Goal: Information Seeking & Learning: Learn about a topic

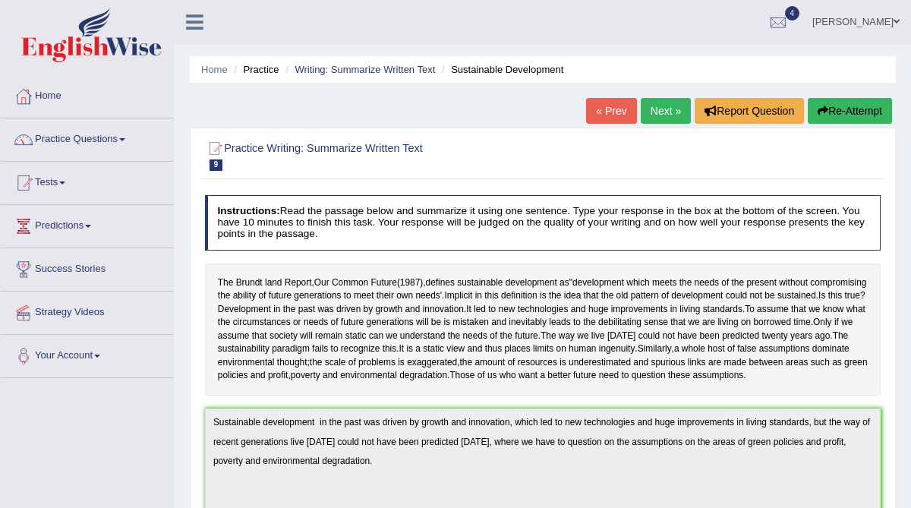
click at [653, 116] on link "Next »" at bounding box center [665, 111] width 50 height 26
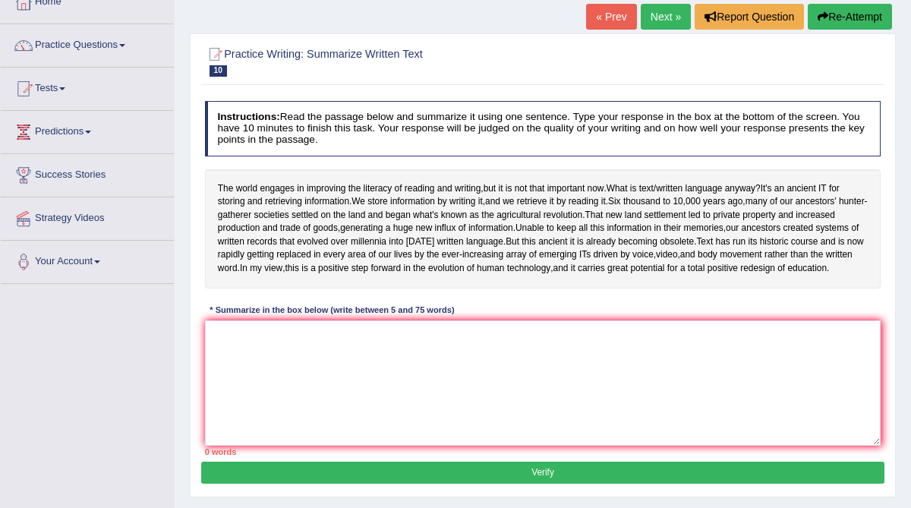
scroll to position [113, 0]
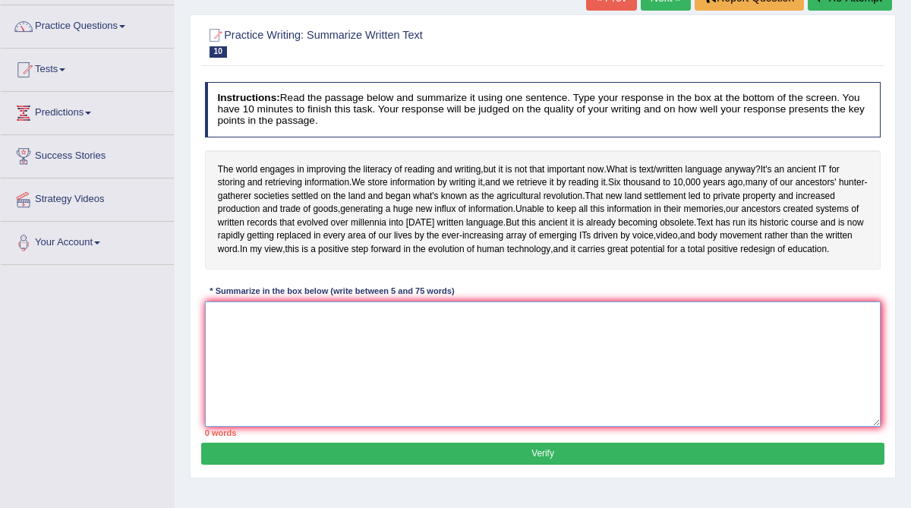
click at [457, 365] on textarea at bounding box center [543, 363] width 676 height 125
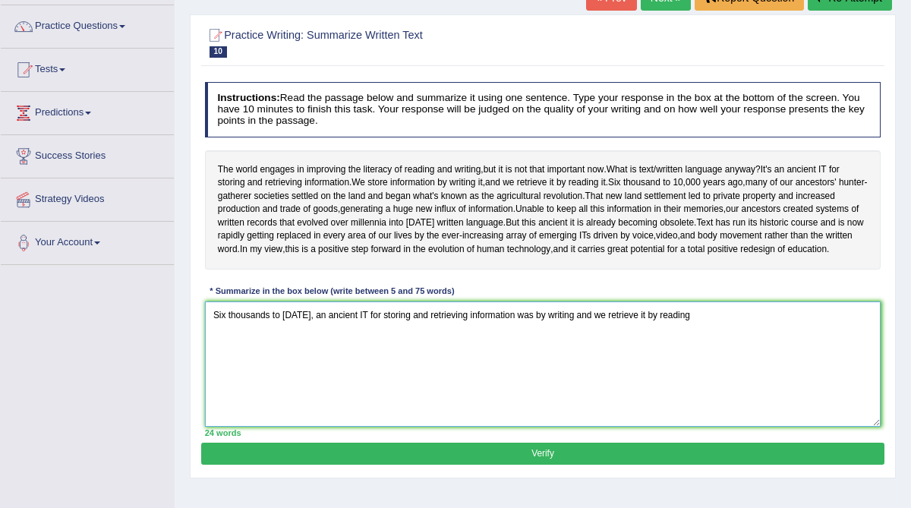
drag, startPoint x: 363, startPoint y: 329, endPoint x: 181, endPoint y: 335, distance: 182.2
click at [181, 335] on div "Home Practice Writing: Summarize Written Text Written Language « Prev Next » Re…" at bounding box center [543, 266] width 736 height 759
click at [269, 327] on textarea "An ancient IT for storing and retrieving information was by writing and we retr…" at bounding box center [543, 363] width 676 height 125
click at [629, 326] on textarea "An ancient IT way for storing and retrieving information was by writing and we …" at bounding box center [543, 363] width 676 height 125
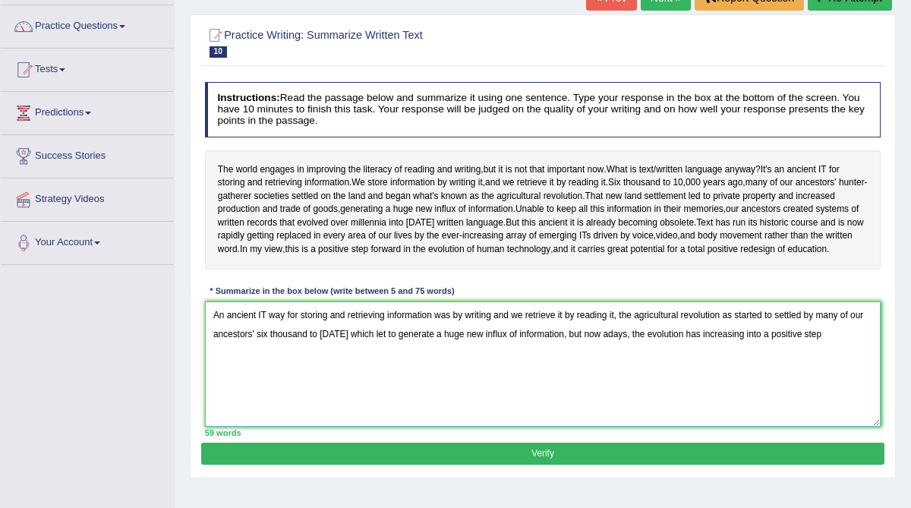
click at [734, 348] on textarea "An ancient IT way for storing and retrieving information was by writing and we …" at bounding box center [543, 363] width 676 height 125
drag, startPoint x: 335, startPoint y: 369, endPoint x: 247, endPoint y: 366, distance: 88.8
click at [247, 366] on textarea "An ancient IT way for storing and retrieving information was by writing and we …" at bounding box center [543, 363] width 676 height 125
click at [568, 326] on textarea "An ancient IT way for storing and retrieving information was by writing and we …" at bounding box center [543, 363] width 676 height 125
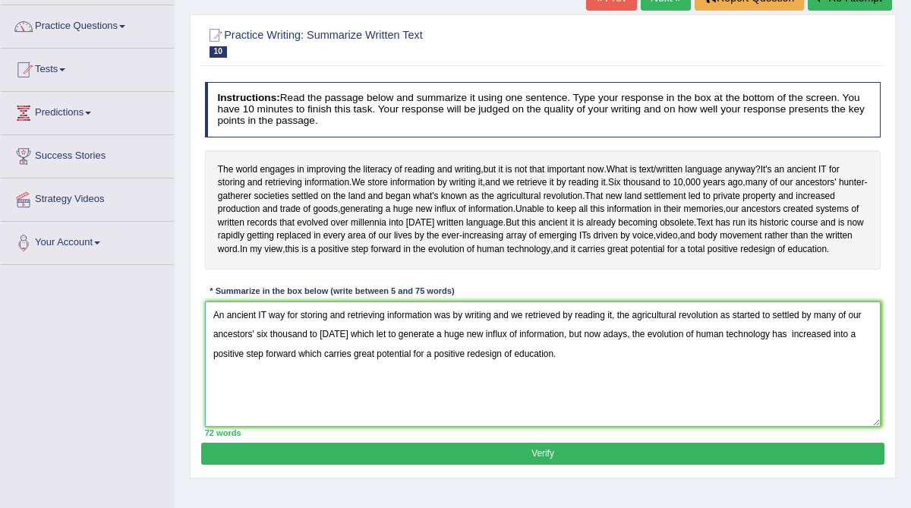
click at [725, 329] on textarea "An ancient IT way for storing and retrieving information was by writing and we …" at bounding box center [543, 363] width 676 height 125
click at [811, 326] on textarea "An ancient IT way for storing and retrieving information was by writing and we …" at bounding box center [543, 363] width 676 height 125
type textarea "An ancient IT way for storing and retrieving information was by writing and we …"
click at [586, 461] on button "Verify" at bounding box center [542, 453] width 682 height 22
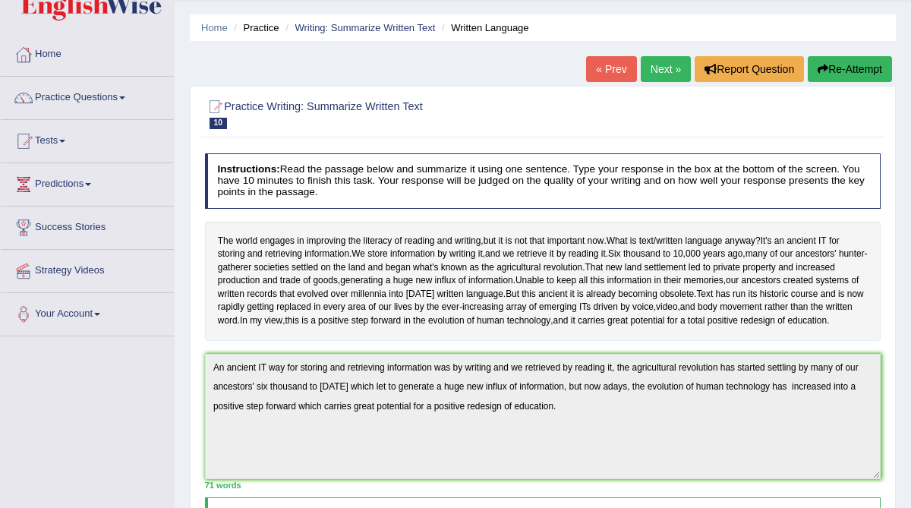
scroll to position [41, 0]
click at [404, 27] on link "Writing: Summarize Written Text" at bounding box center [364, 28] width 140 height 11
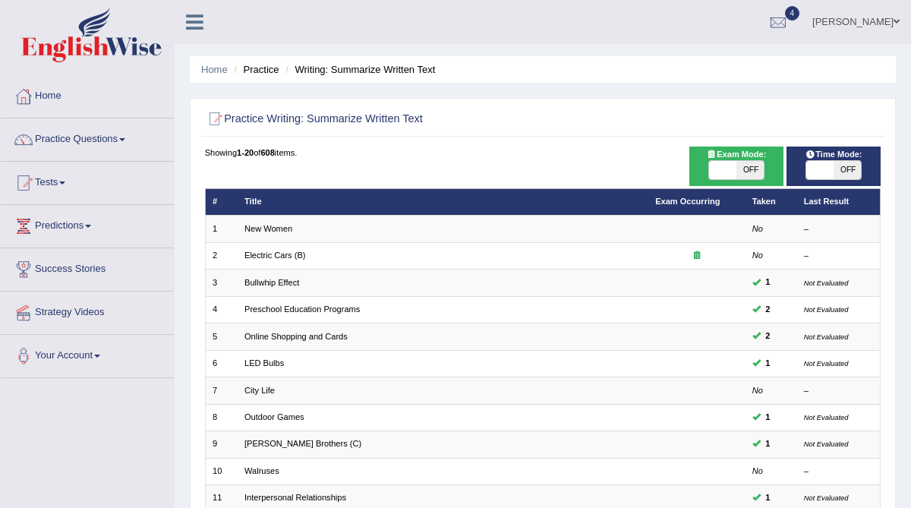
click at [848, 168] on span "OFF" at bounding box center [846, 170] width 27 height 18
checkbox input "true"
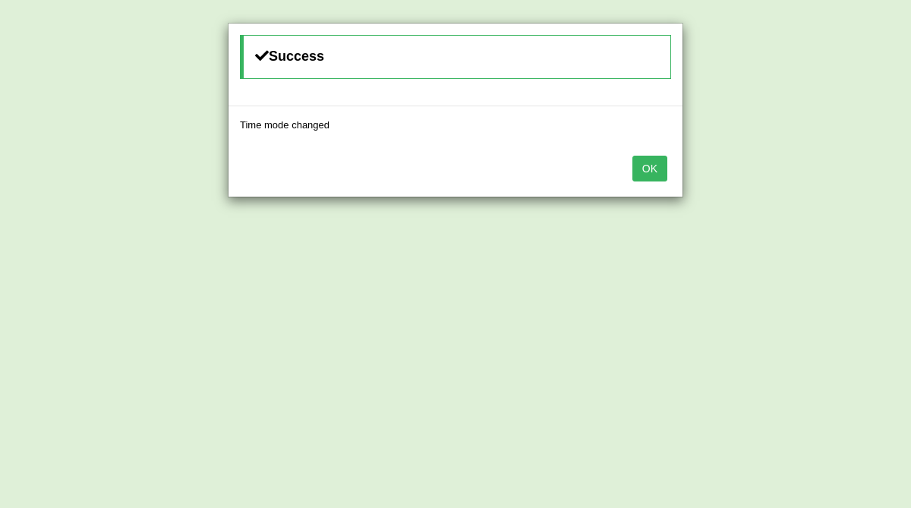
click at [647, 170] on button "OK" at bounding box center [649, 169] width 35 height 26
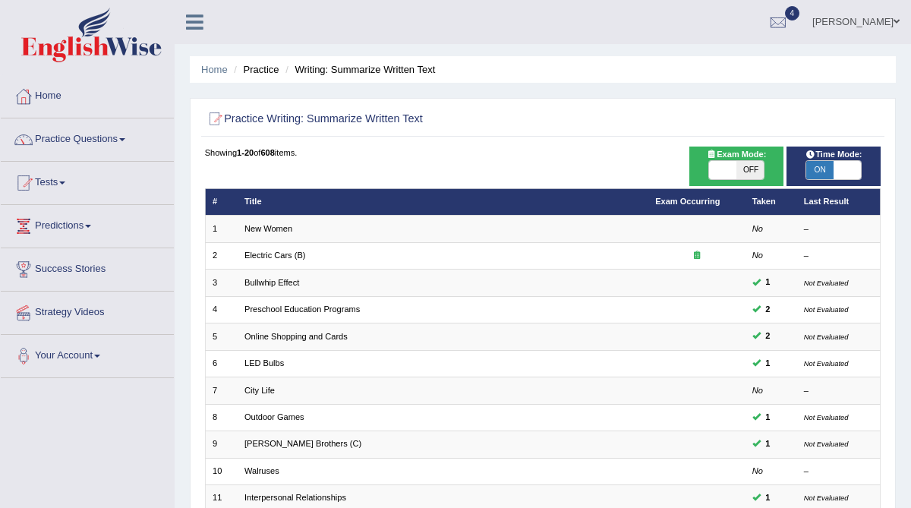
click at [753, 170] on span "OFF" at bounding box center [749, 170] width 27 height 18
checkbox input "true"
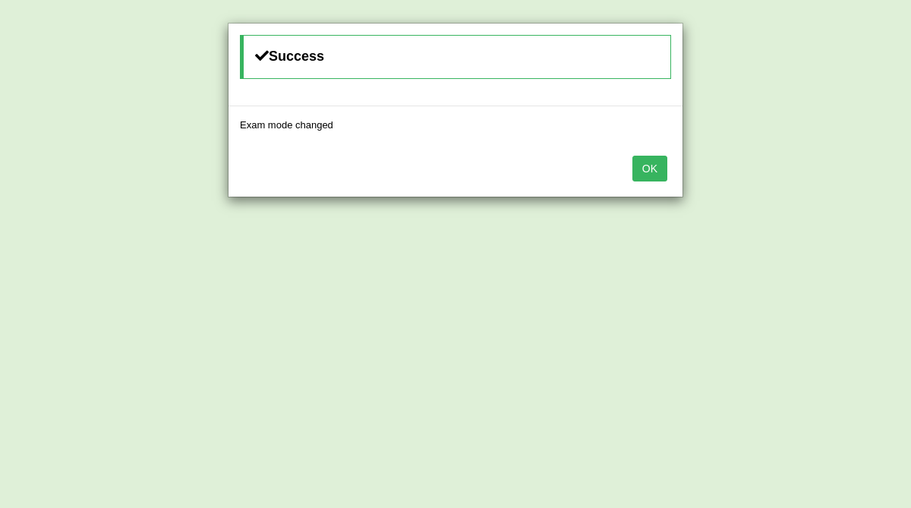
click at [649, 168] on button "OK" at bounding box center [649, 169] width 35 height 26
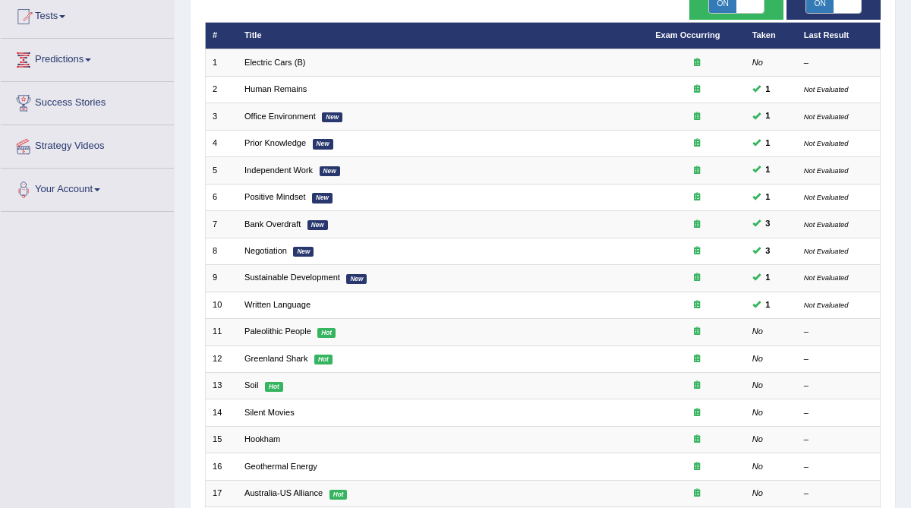
scroll to position [171, 0]
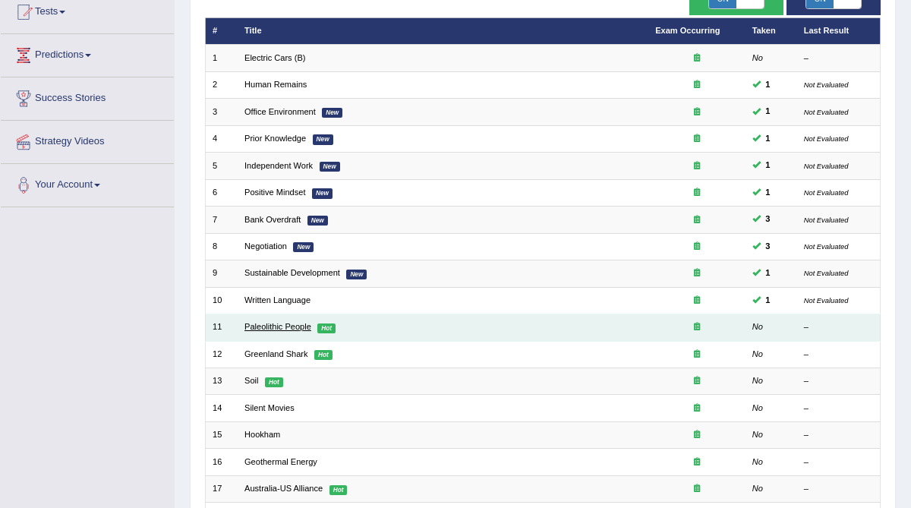
click at [293, 322] on link "Paleolithic People" at bounding box center [277, 326] width 67 height 9
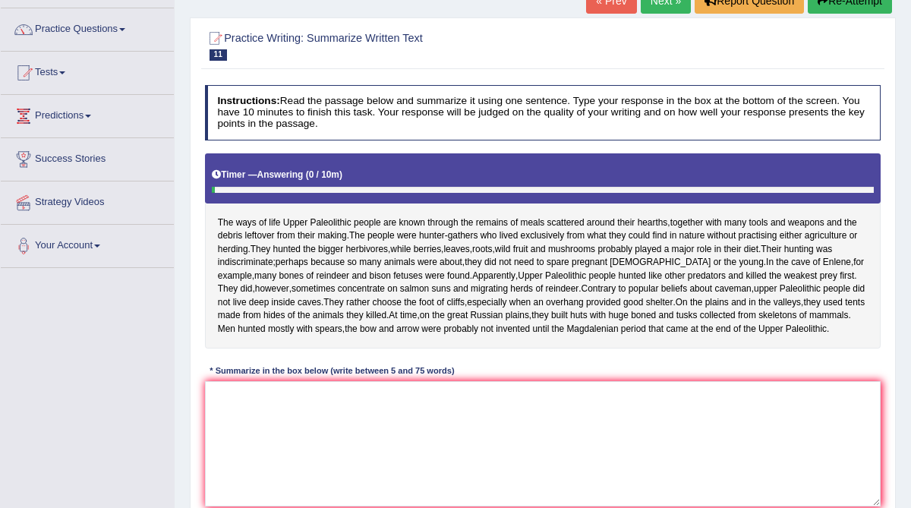
scroll to position [109, 0]
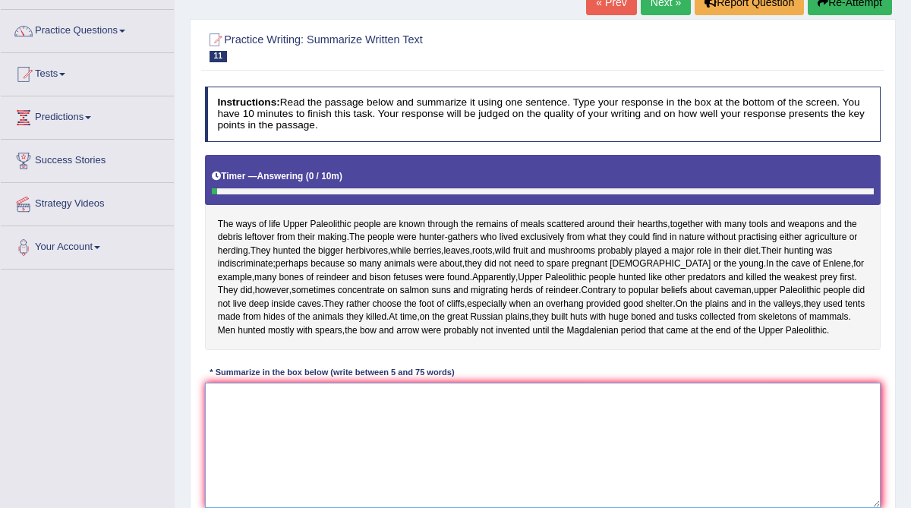
click at [254, 433] on textarea at bounding box center [543, 444] width 676 height 125
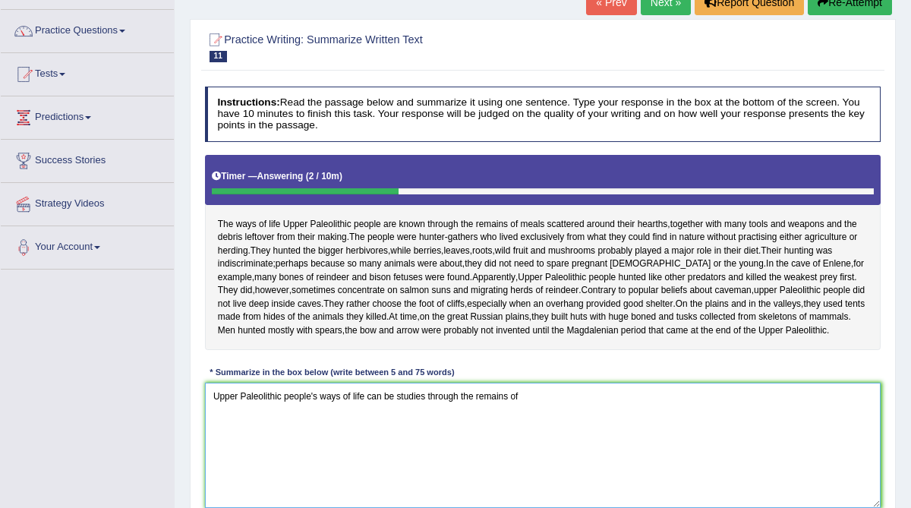
click at [250, 435] on textarea "Upper Paleolithic people's ways of life can be studies through the remains of" at bounding box center [543, 444] width 676 height 125
click at [314, 410] on textarea "Upper Paleolithic people hunted bigger herbivores, berrie, leaves, roots, wild …" at bounding box center [543, 444] width 676 height 125
drag, startPoint x: 316, startPoint y: 406, endPoint x: 485, endPoint y: 453, distance: 174.9
click at [485, 451] on textarea "Upper Paleolithic people hunted bigger herbivores, berrie, leaves, roots, wild …" at bounding box center [543, 444] width 676 height 125
drag, startPoint x: 543, startPoint y: 420, endPoint x: 310, endPoint y: 408, distance: 232.5
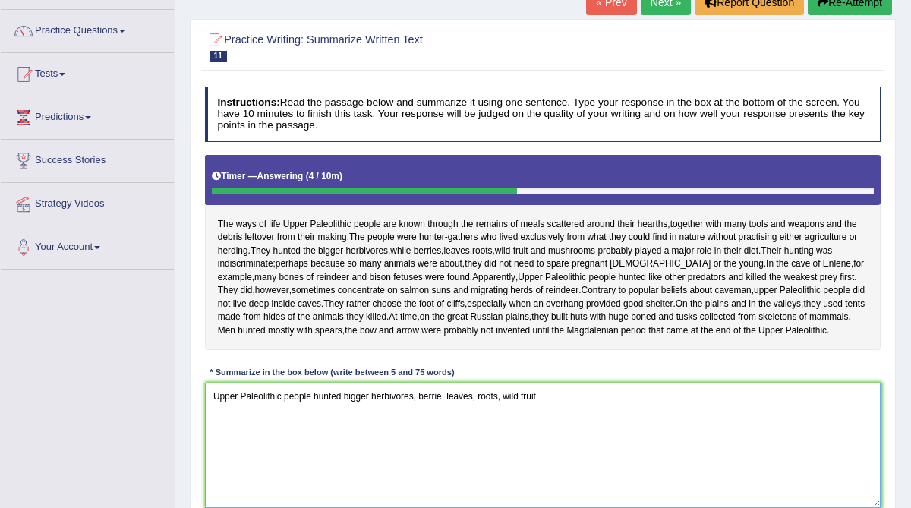
click at [310, 409] on textarea "Upper Paleolithic people hunted bigger herbivores, berrie, leaves, roots, wild …" at bounding box center [543, 444] width 676 height 125
click at [210, 410] on textarea "Upper Paleolithic people hunted bigger herbivores, berrie, leaves, roots, wild …" at bounding box center [543, 444] width 676 height 125
drag, startPoint x: 380, startPoint y: 410, endPoint x: 606, endPoint y: 427, distance: 226.0
click at [606, 427] on textarea "The ways of life Upper Paleolithic people hunted bigger herbivores, berrie, lea…" at bounding box center [543, 444] width 676 height 125
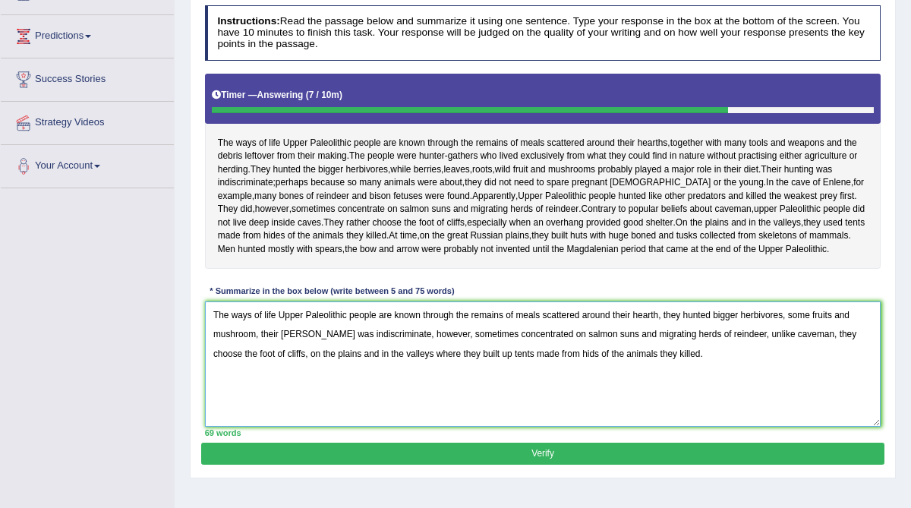
scroll to position [195, 0]
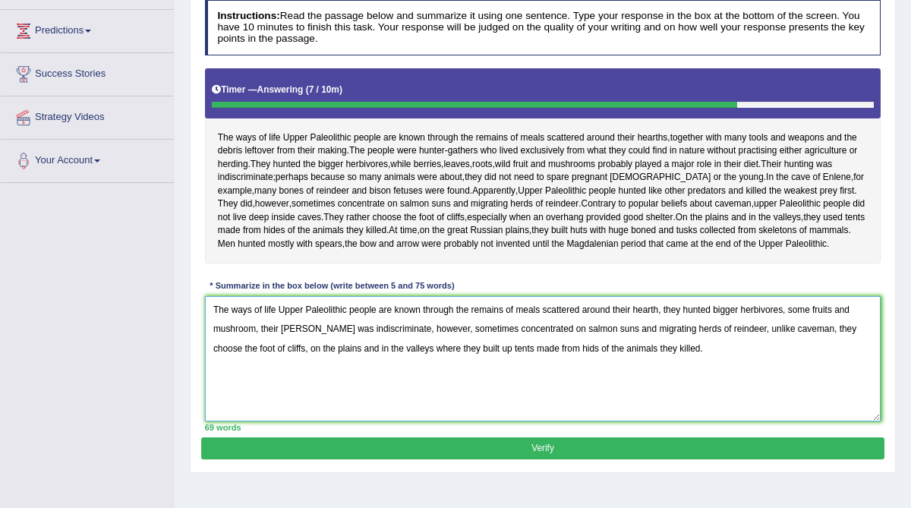
click at [287, 345] on textarea "The ways of life Upper Paleolithic people are known through the remains of meal…" at bounding box center [543, 358] width 676 height 125
click at [261, 342] on textarea "The ways of life Upper Paleolithic people are known through the remains of meal…" at bounding box center [543, 358] width 676 height 125
drag, startPoint x: 443, startPoint y: 344, endPoint x: 316, endPoint y: 338, distance: 126.8
click at [316, 339] on textarea "The ways of life Upper Paleolithic people are known through the remains of meal…" at bounding box center [543, 358] width 676 height 125
click at [442, 345] on textarea "The ways of life Upper Paleolithic people are known through the remains of meal…" at bounding box center [543, 358] width 676 height 125
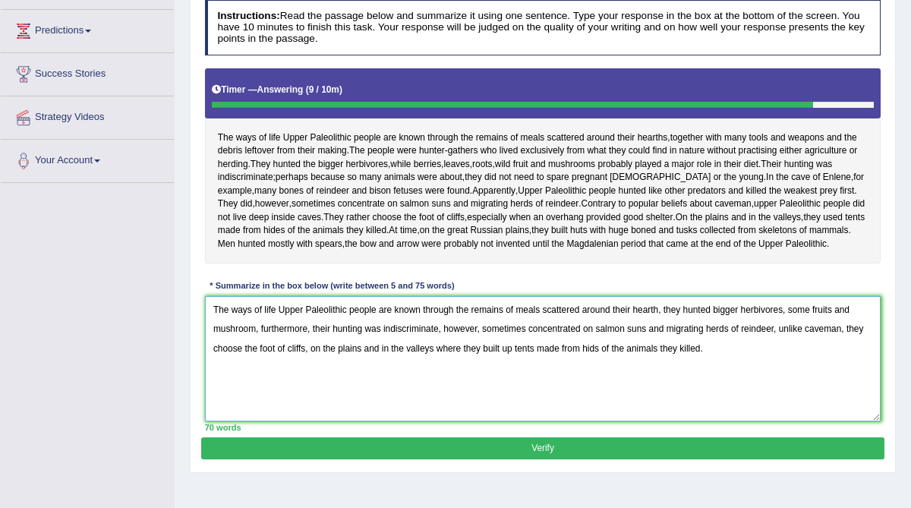
paste textarea "hey killed the weakest prey first"
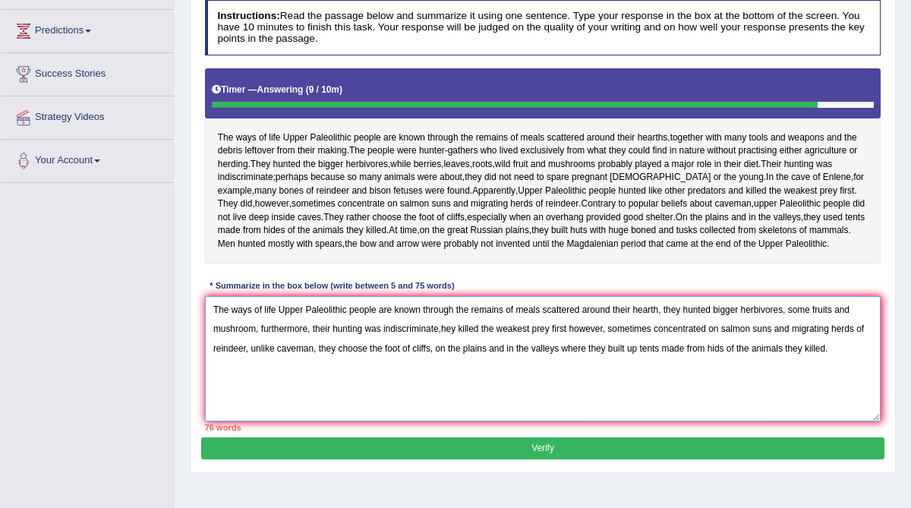
click at [444, 341] on textarea "The ways of life Upper Paleolithic people are known through the remains of meal…" at bounding box center [543, 358] width 676 height 125
click at [442, 343] on textarea "The ways of life Upper Paleolithic people are known through the remains of meal…" at bounding box center [543, 358] width 676 height 125
click at [577, 341] on textarea "The ways of life Upper Paleolithic people are known through the remains of meal…" at bounding box center [543, 358] width 676 height 125
drag, startPoint x: 844, startPoint y: 341, endPoint x: 804, endPoint y: 342, distance: 40.2
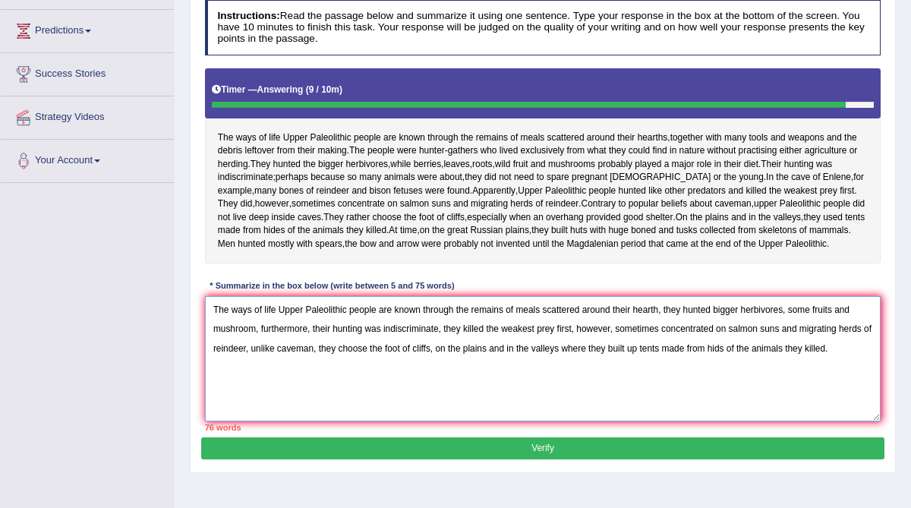
click at [804, 342] on textarea "The ways of life Upper Paleolithic people are known through the remains of meal…" at bounding box center [543, 358] width 676 height 125
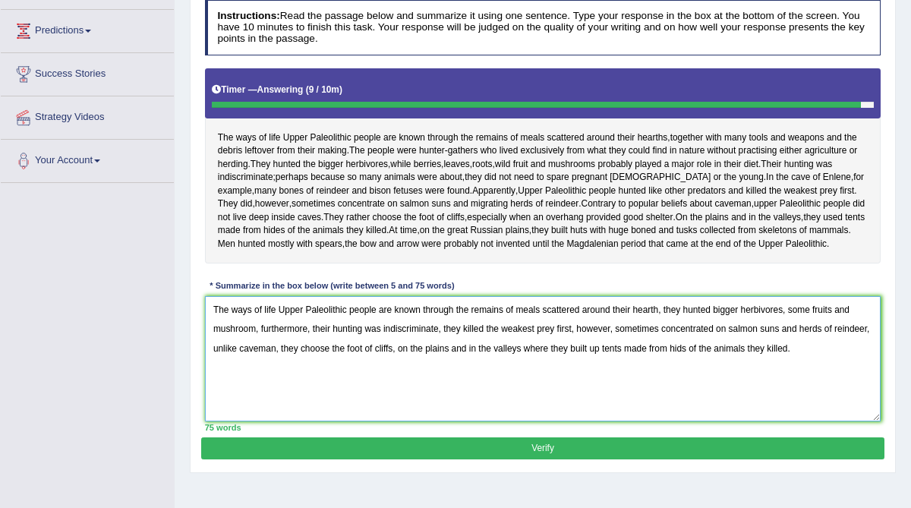
click at [725, 362] on textarea "The ways of life Upper Paleolithic people are known through the remains of meal…" at bounding box center [543, 358] width 676 height 125
type textarea "The ways of life Upper Paleolithic people are known through the remains of meal…"
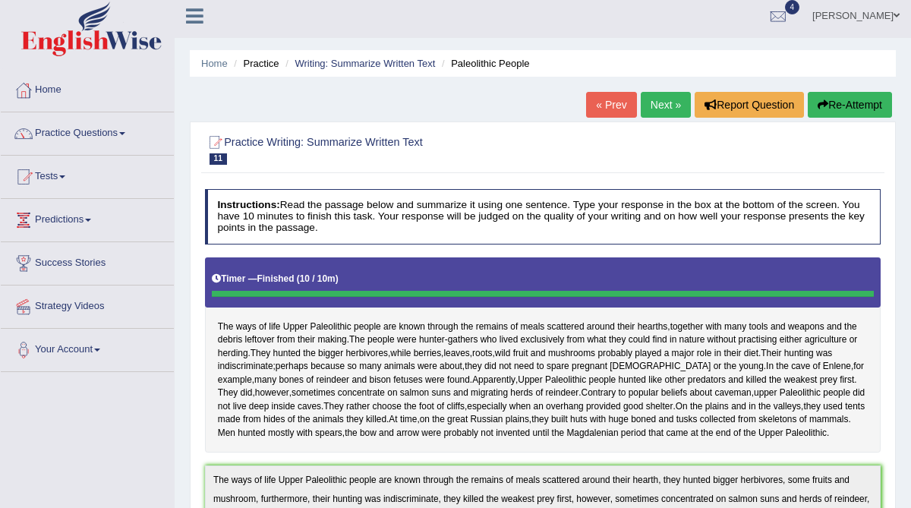
scroll to position [2, 0]
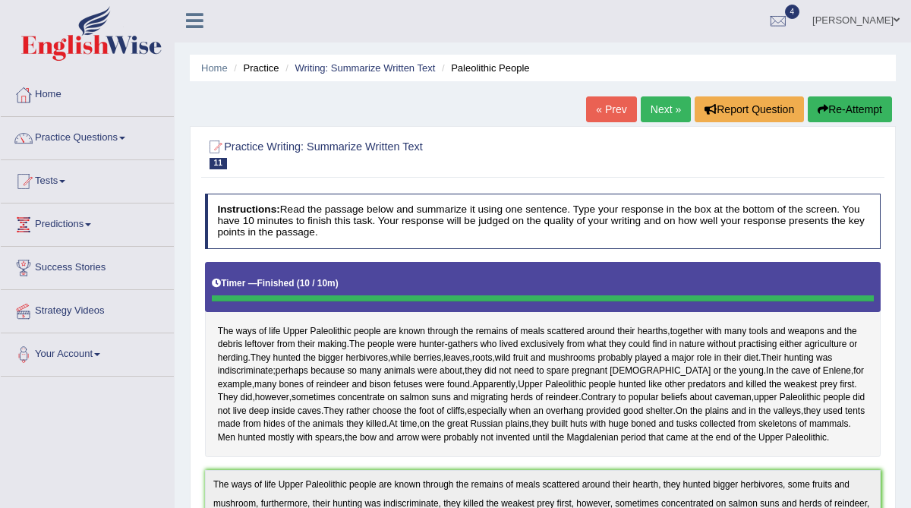
click at [653, 113] on link "Next »" at bounding box center [665, 109] width 50 height 26
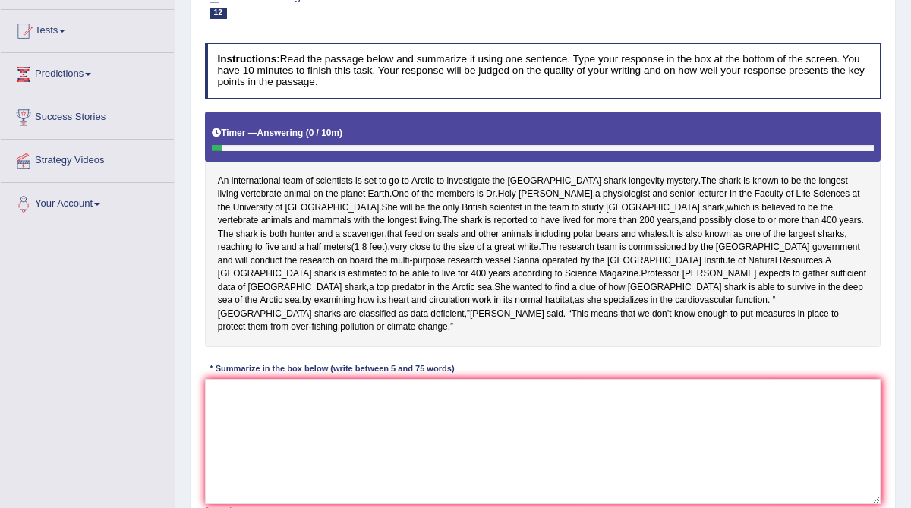
scroll to position [153, 0]
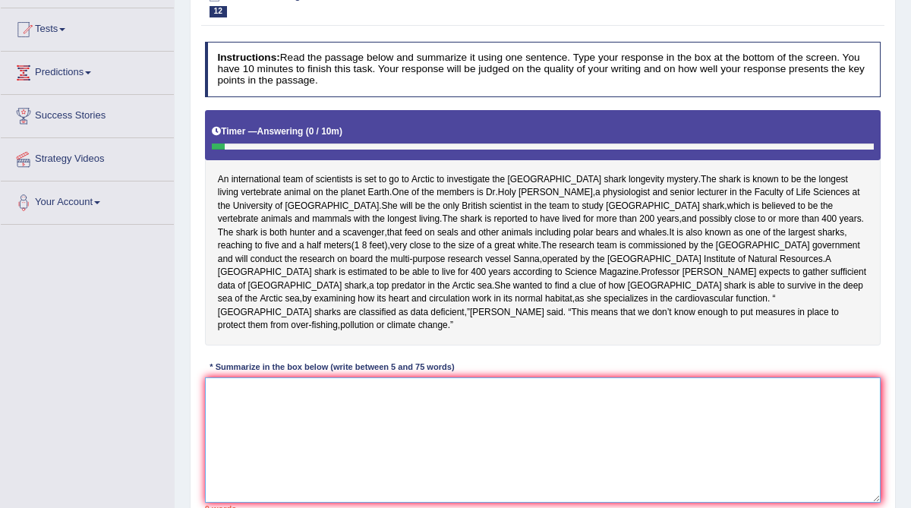
click at [302, 414] on textarea at bounding box center [543, 439] width 676 height 125
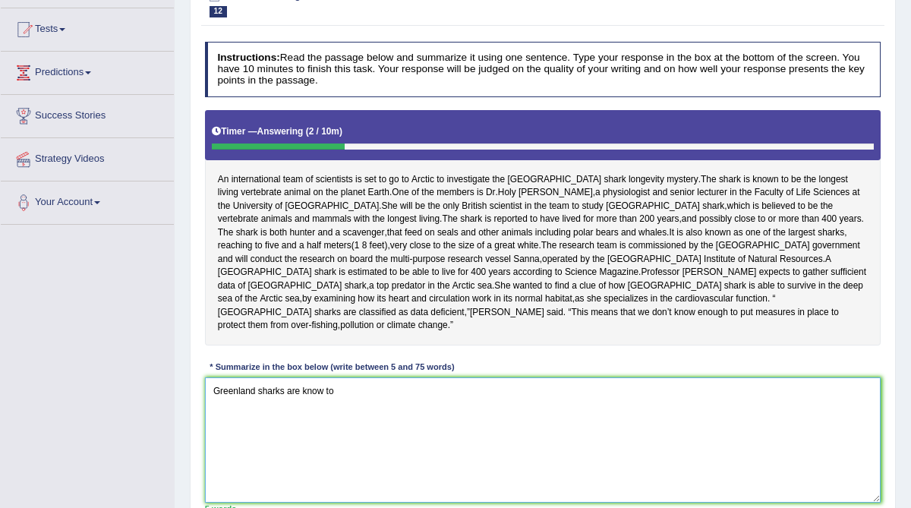
click at [213, 377] on textarea "Greenland sharks are know to" at bounding box center [543, 439] width 676 height 125
drag, startPoint x: 261, startPoint y: 379, endPoint x: 205, endPoint y: 376, distance: 56.2
click at [206, 377] on textarea "Greenland sharks are know to" at bounding box center [543, 439] width 676 height 125
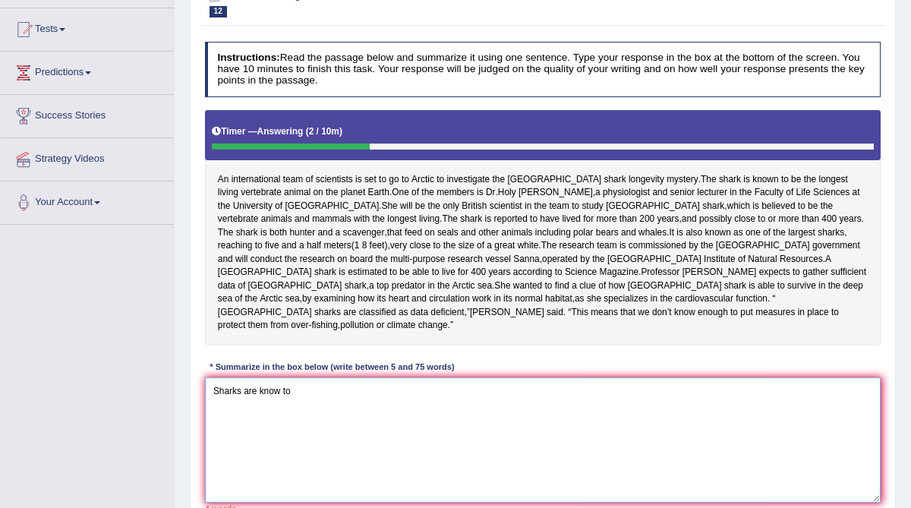
click at [280, 377] on textarea "Sharks are know to" at bounding box center [543, 439] width 676 height 125
click at [310, 377] on textarea "Sharks are known to" at bounding box center [543, 439] width 676 height 125
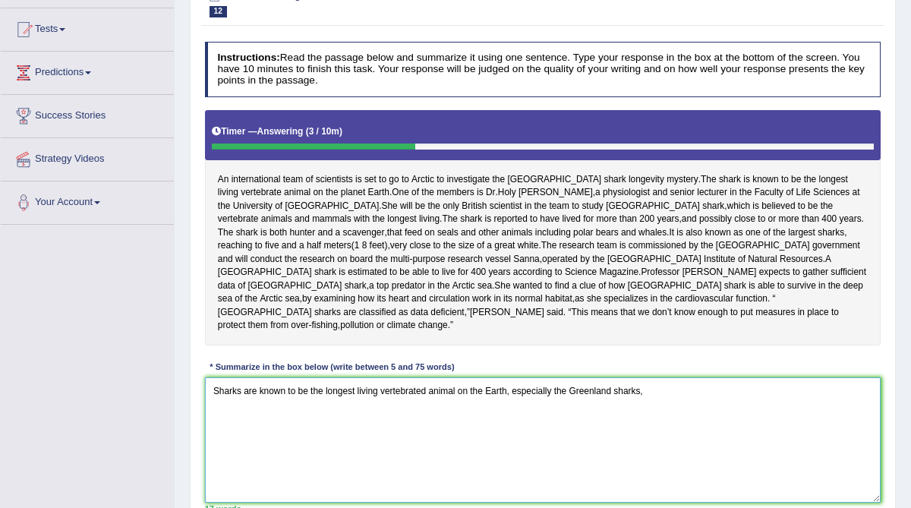
click at [310, 377] on textarea "Sharks are known to be the longest living vertebrated animal on the Earth, espe…" at bounding box center [543, 439] width 676 height 125
click at [649, 380] on textarea "Sharks are known to be the longest living vertebrated animal on the Earth, espe…" at bounding box center [543, 439] width 676 height 125
click at [684, 379] on textarea "Sharks are known to be the longest living vertebrated animal on the Earth, espe…" at bounding box center [543, 439] width 676 height 125
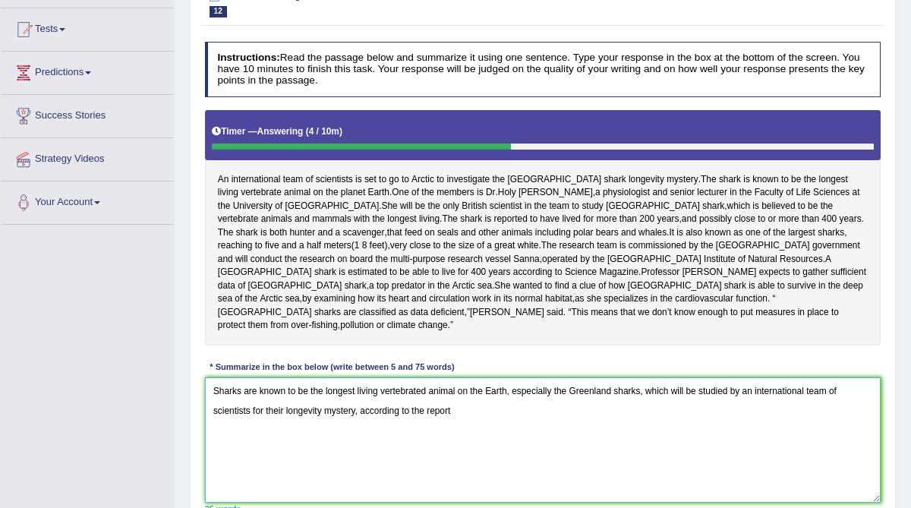
drag, startPoint x: 703, startPoint y: 376, endPoint x: 650, endPoint y: 371, distance: 53.3
click at [649, 377] on textarea "Sharks are known to be the longest living vertebrated animal on the Earth, espe…" at bounding box center [543, 439] width 676 height 125
click at [390, 400] on textarea "Sharks are known to be the longest living vertebrated animal on the Earth, espe…" at bounding box center [543, 439] width 676 height 125
click at [436, 396] on textarea "Sharks are known to be the longest living vertebrated animal on the Earth, espe…" at bounding box center [543, 439] width 676 height 125
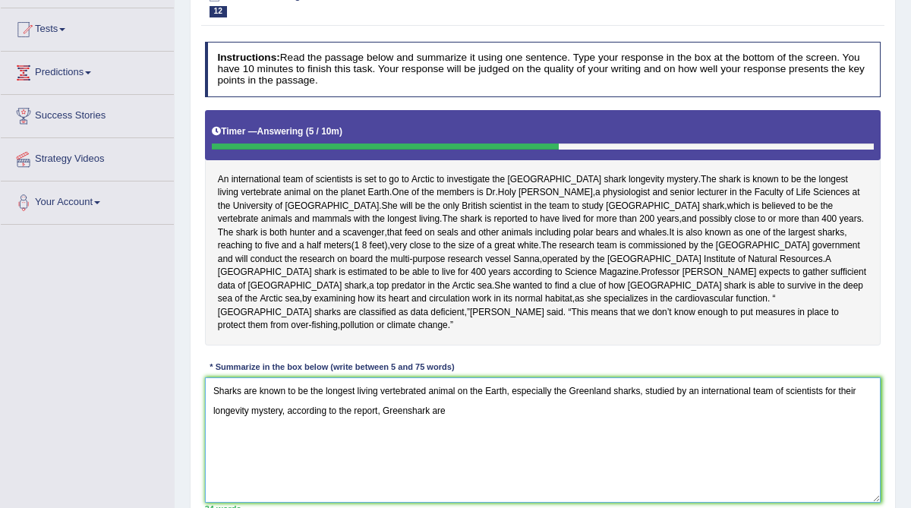
click at [640, 377] on textarea "Sharks are known to be the longest living vertebrated animal on the Earth, espe…" at bounding box center [543, 439] width 676 height 125
drag, startPoint x: 685, startPoint y: 379, endPoint x: 509, endPoint y: 379, distance: 176.0
click at [509, 379] on textarea "Sharks are known to be the longest living vertebrated animal on the Earth, espe…" at bounding box center [543, 439] width 676 height 125
click at [652, 379] on textarea "Sharks are known to be the longest living vertebrated animal on the Earth, an i…" at bounding box center [543, 439] width 676 height 125
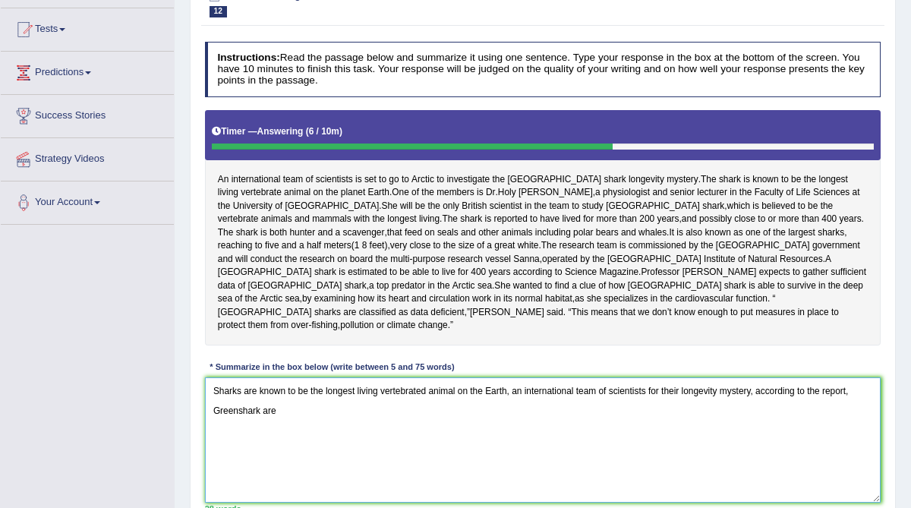
drag, startPoint x: 756, startPoint y: 378, endPoint x: 665, endPoint y: 379, distance: 90.3
click at [665, 379] on textarea "Sharks are known to be the longest living vertebrated animal on the Earth, an i…" at bounding box center [543, 439] width 676 height 125
drag, startPoint x: 760, startPoint y: 382, endPoint x: 513, endPoint y: 379, distance: 247.4
click at [513, 379] on textarea "Sharks are known to be the longest living vertebrated animal on the Earth, an i…" at bounding box center [543, 439] width 676 height 125
click at [607, 380] on textarea "Sharks are known to be the longest living vertebrated animal on the Earth, acco…" at bounding box center [543, 439] width 676 height 125
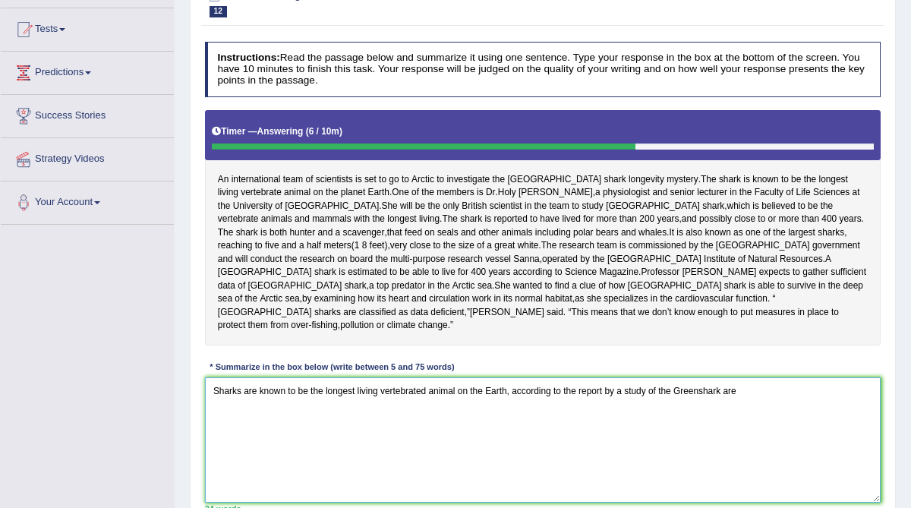
click at [705, 378] on textarea "Sharks are known to be the longest living vertebrated animal on the Earth, acco…" at bounding box center [543, 439] width 676 height 125
click at [772, 378] on textarea "Sharks are known to be the longest living vertebrated animal on the Earth, acco…" at bounding box center [543, 439] width 676 height 125
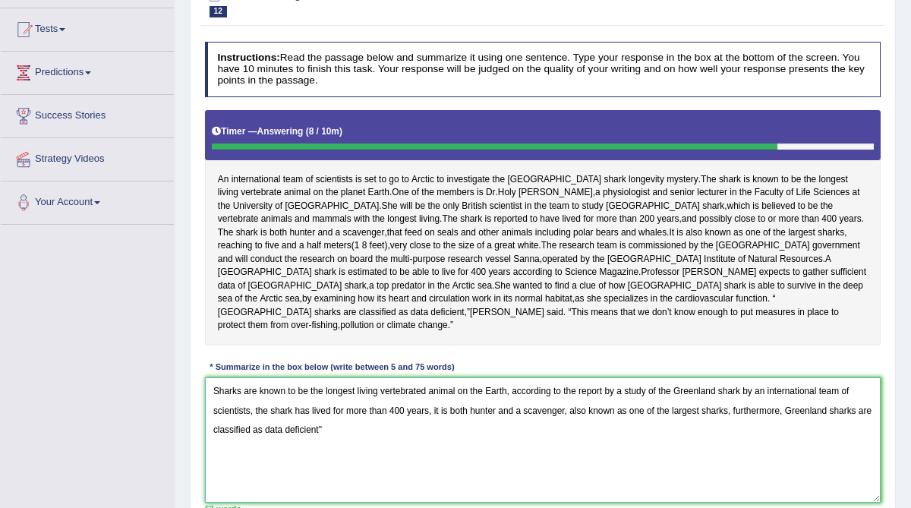
click at [282, 413] on textarea "Sharks are known to be the longest living vertebrated animal on the Earth, acco…" at bounding box center [543, 439] width 676 height 125
click at [345, 419] on textarea "Sharks are known to be the longest living vertebrated animal on the Earth, acco…" at bounding box center [543, 439] width 676 height 125
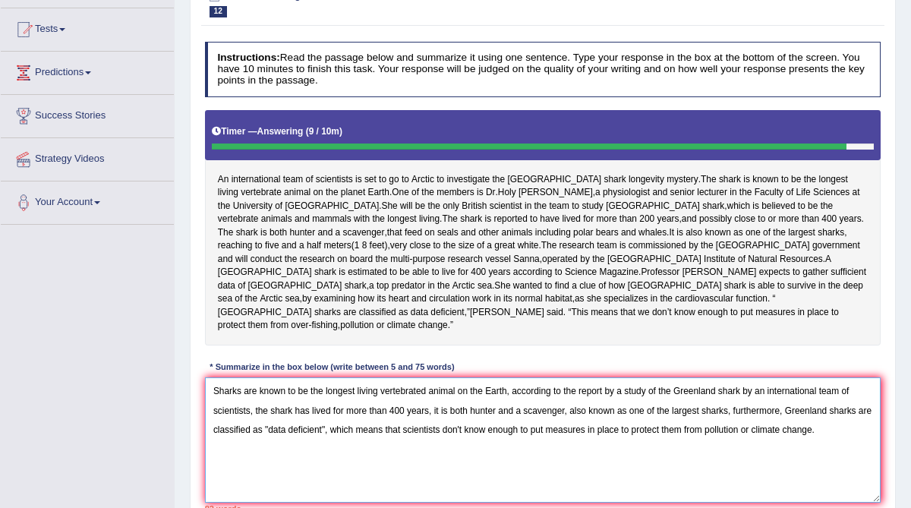
drag, startPoint x: 731, startPoint y: 395, endPoint x: 568, endPoint y: 399, distance: 163.9
click at [568, 399] on textarea "Sharks are known to be the longest living vertebrated animal on the Earth, acco…" at bounding box center [543, 439] width 676 height 125
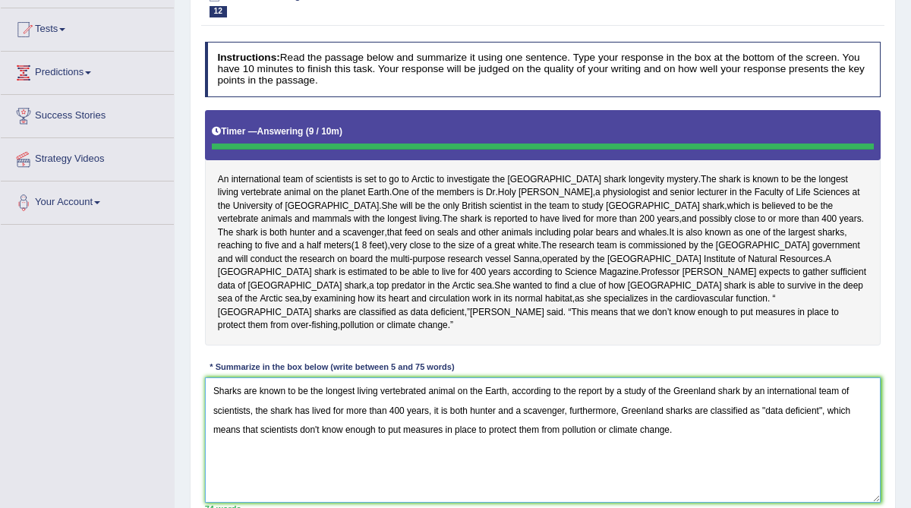
type textarea "Sharks are known to be the longest living vertebrated animal on the Earth, acco…"
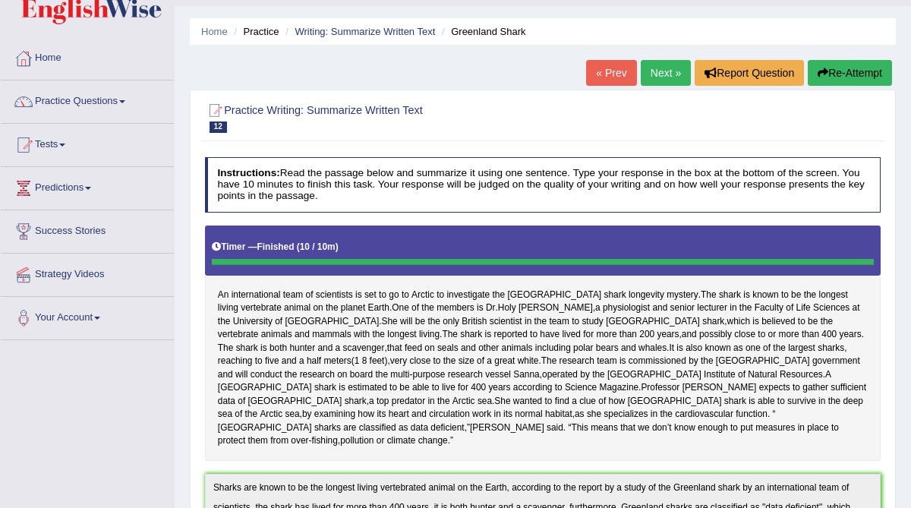
scroll to position [0, 0]
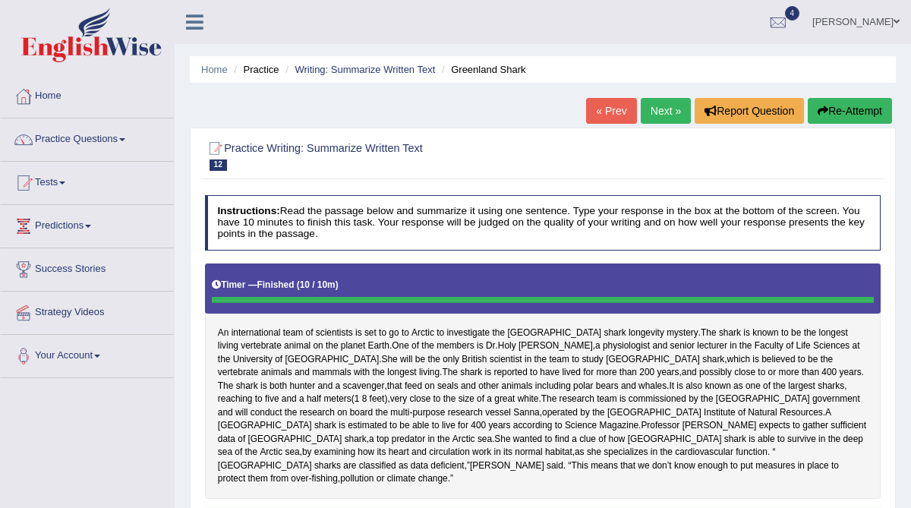
click at [652, 112] on link "Next »" at bounding box center [665, 111] width 50 height 26
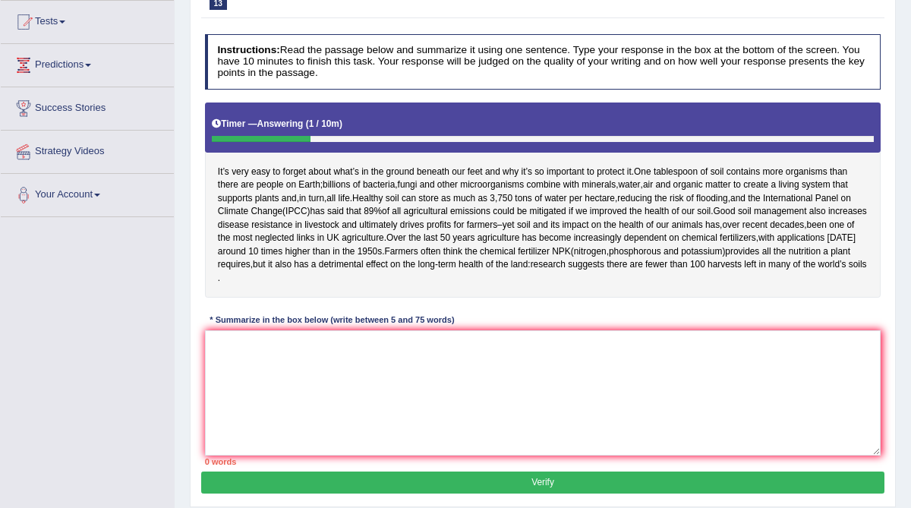
scroll to position [168, 0]
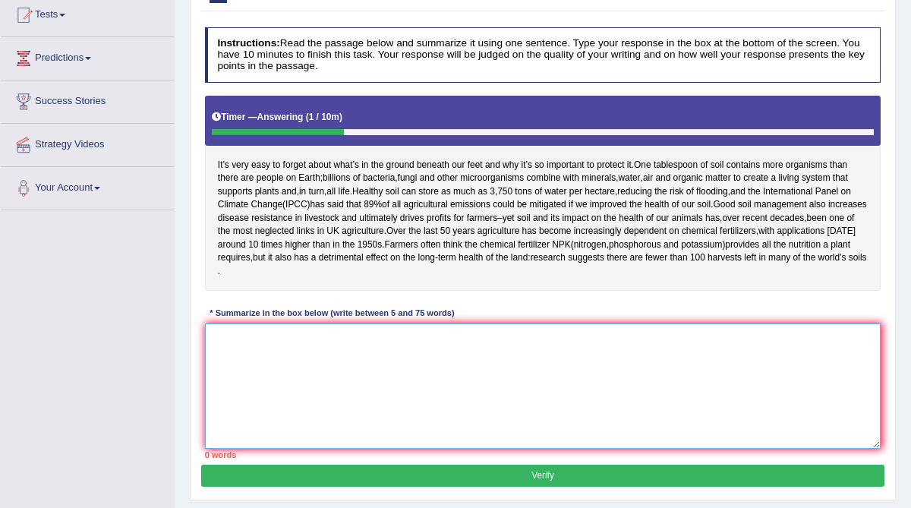
click at [288, 420] on textarea at bounding box center [543, 385] width 676 height 125
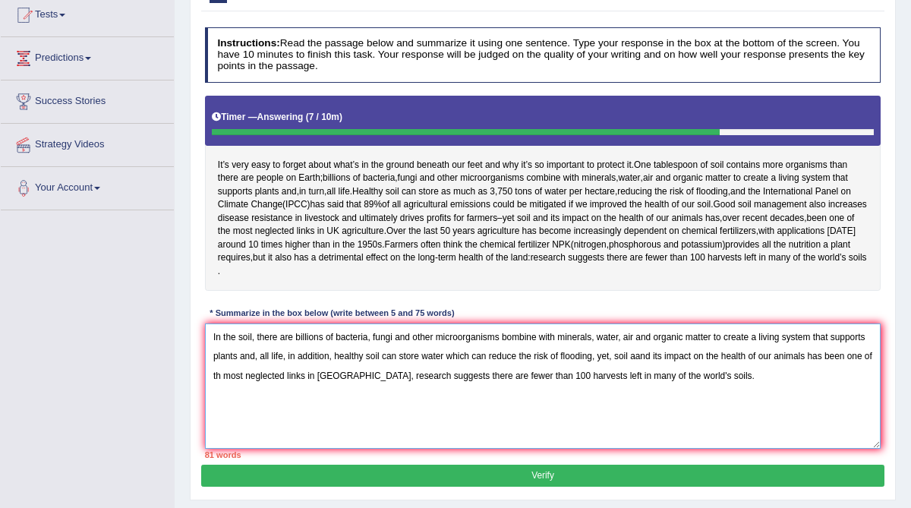
drag, startPoint x: 253, startPoint y: 376, endPoint x: 215, endPoint y: 376, distance: 37.9
click at [215, 376] on textarea "In the soil, there are billions of bacteria, fungi and other microorganisms bom…" at bounding box center [543, 385] width 676 height 125
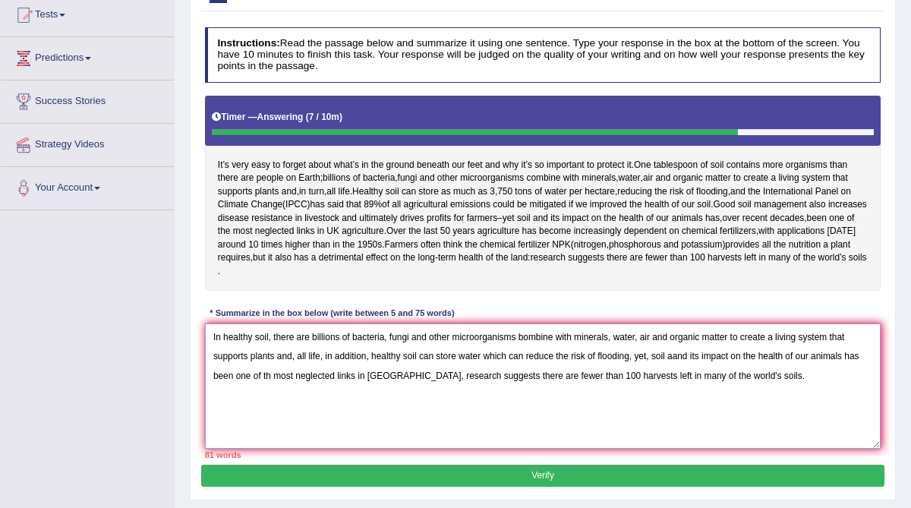
drag, startPoint x: 410, startPoint y: 376, endPoint x: 388, endPoint y: 374, distance: 22.1
click at [388, 374] on textarea "In healthy soil, there are billions of bacteria, fungi and other microorganisms…" at bounding box center [543, 385] width 676 height 125
click at [505, 374] on textarea "In healthy soil, there are billions of bacteria, and other microorganisms bombi…" at bounding box center [543, 385] width 676 height 125
drag, startPoint x: 385, startPoint y: 396, endPoint x: 335, endPoint y: 395, distance: 49.3
click at [335, 395] on textarea "In healthy soil, there are billions of bacteria, and other microorganisms combi…" at bounding box center [543, 385] width 676 height 125
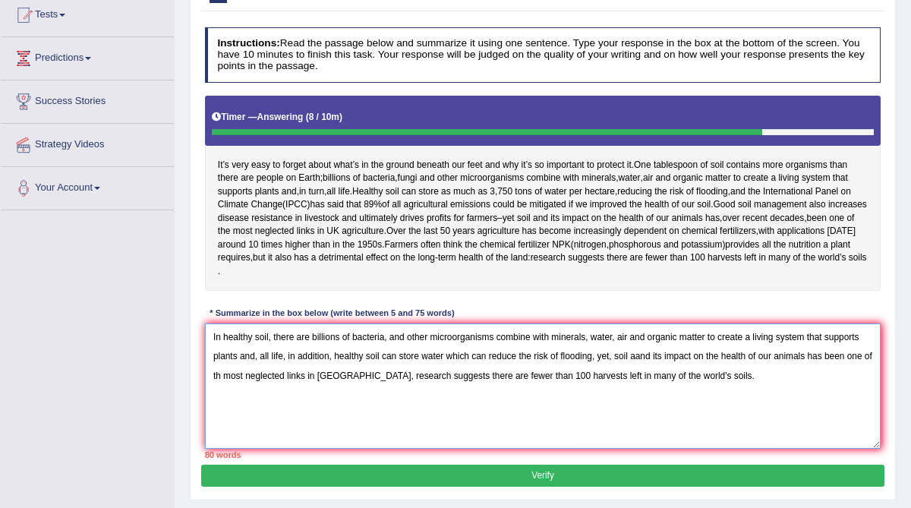
click at [335, 395] on textarea "In healthy soil, there are billions of bacteria, and other microorganisms combi…" at bounding box center [543, 385] width 676 height 125
drag, startPoint x: 393, startPoint y: 396, endPoint x: 339, endPoint y: 401, distance: 54.1
click at [339, 401] on textarea "In healthy soil, there are billions of bacteria, and other microorganisms combi…" at bounding box center [543, 385] width 676 height 125
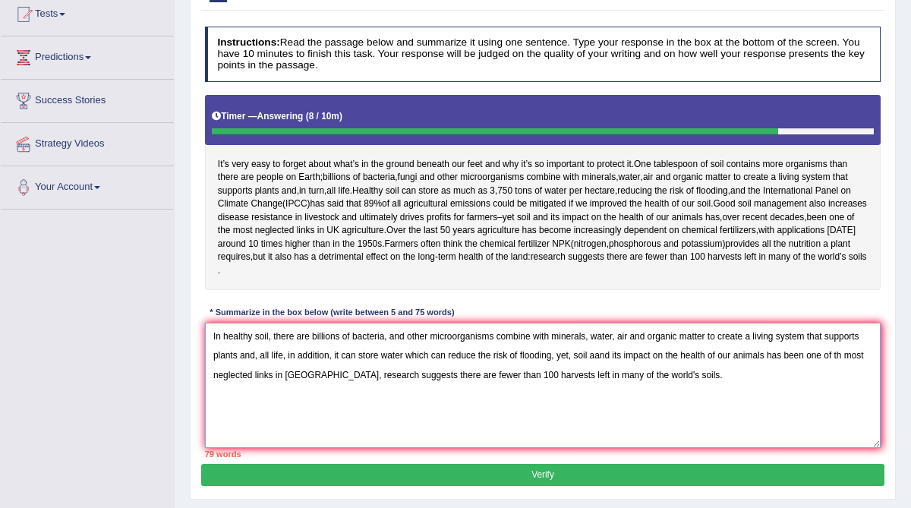
click at [600, 392] on textarea "In healthy soil, there are billions of bacteria, and other microorganisms combi…" at bounding box center [543, 384] width 676 height 125
click at [843, 395] on textarea "In healthy soil, there are billions of bacteria, and other microorganisms combi…" at bounding box center [543, 384] width 676 height 125
drag, startPoint x: 648, startPoint y: 414, endPoint x: 299, endPoint y: 415, distance: 349.0
click at [299, 415] on textarea "In healthy soil, there are billions of bacteria, and other microorganisms combi…" at bounding box center [543, 384] width 676 height 125
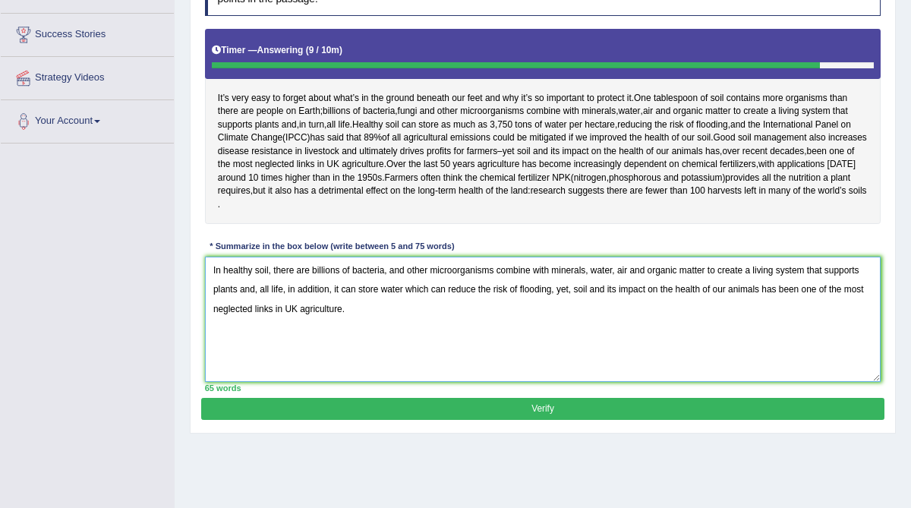
scroll to position [240, 0]
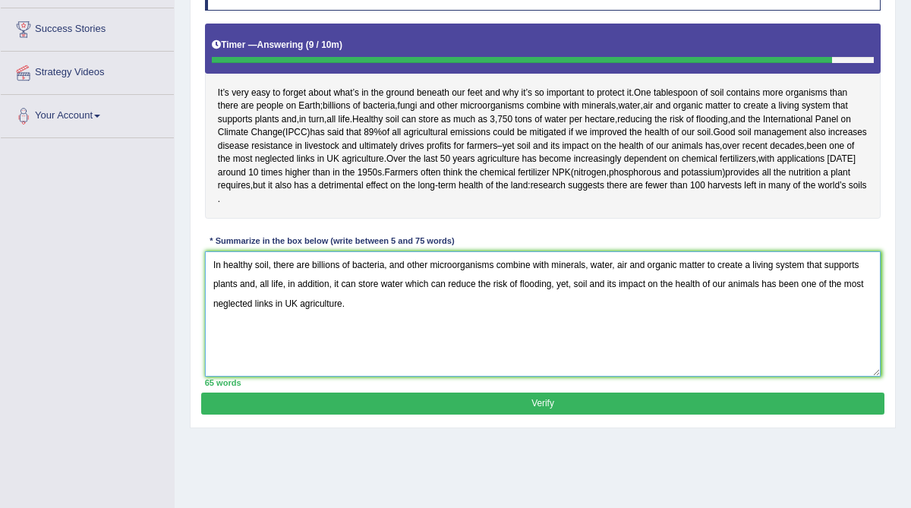
type textarea "In healthy soil, there are billions of bacteria, and other microorganisms combi…"
click at [439, 414] on button "Verify" at bounding box center [542, 403] width 682 height 22
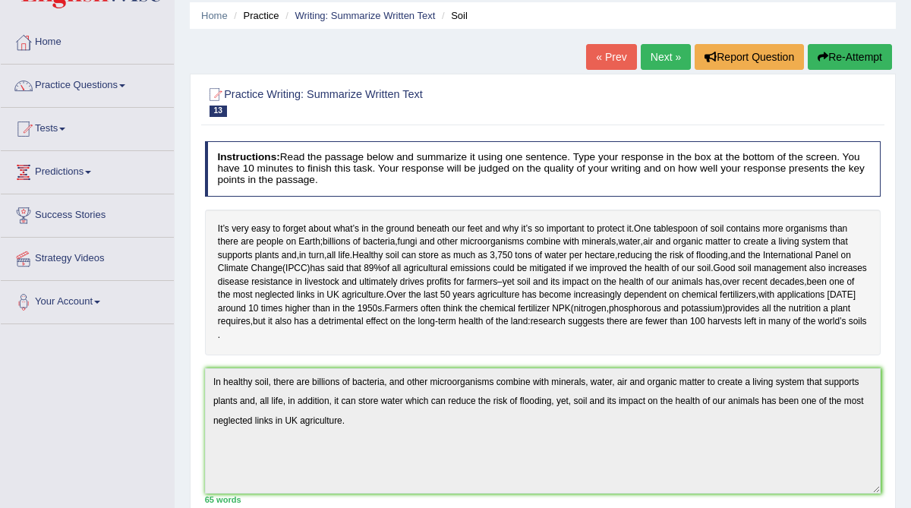
scroll to position [47, 0]
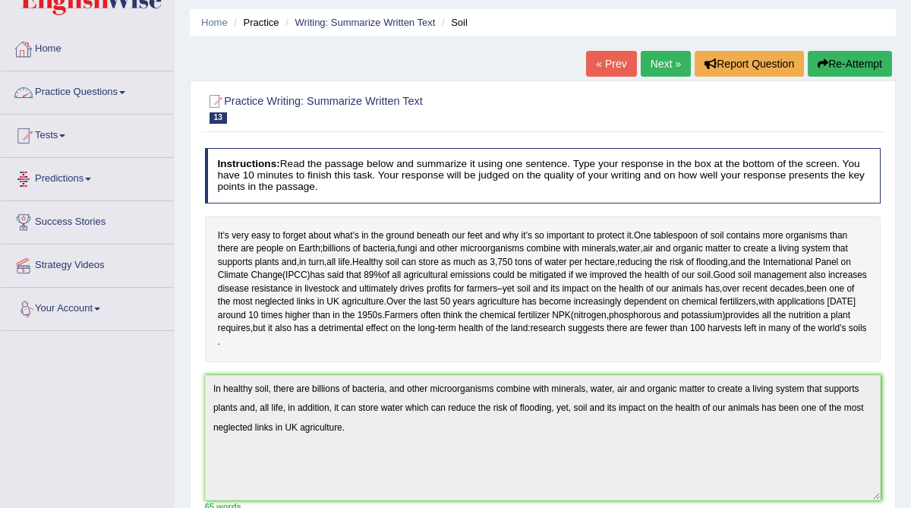
click at [66, 96] on link "Practice Questions" at bounding box center [87, 90] width 173 height 38
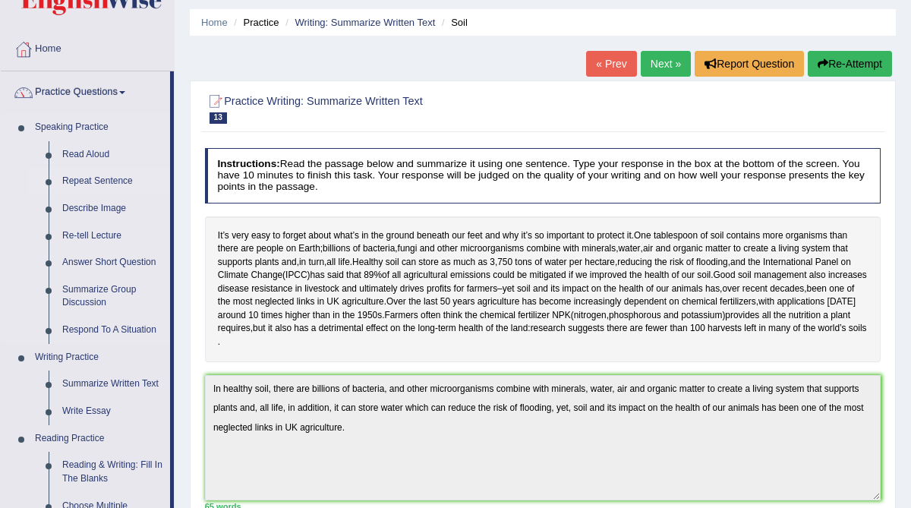
click at [97, 181] on link "Repeat Sentence" at bounding box center [112, 181] width 115 height 27
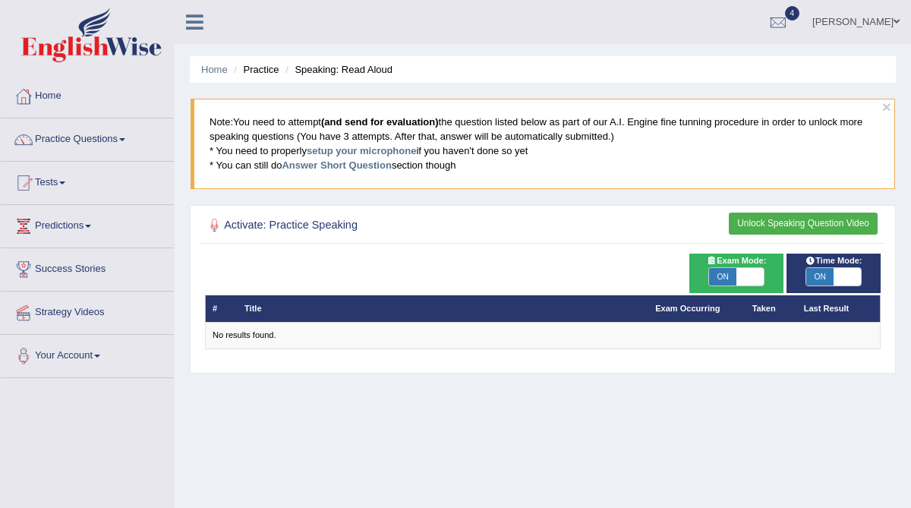
click at [719, 272] on span "ON" at bounding box center [722, 277] width 27 height 18
click at [817, 279] on span "ON" at bounding box center [819, 277] width 27 height 18
checkbox input "false"
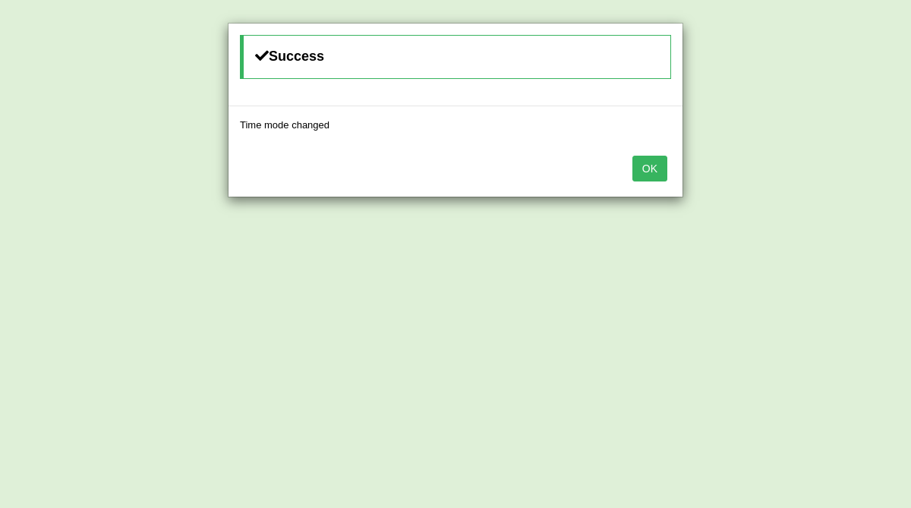
click at [651, 171] on button "OK" at bounding box center [649, 169] width 35 height 26
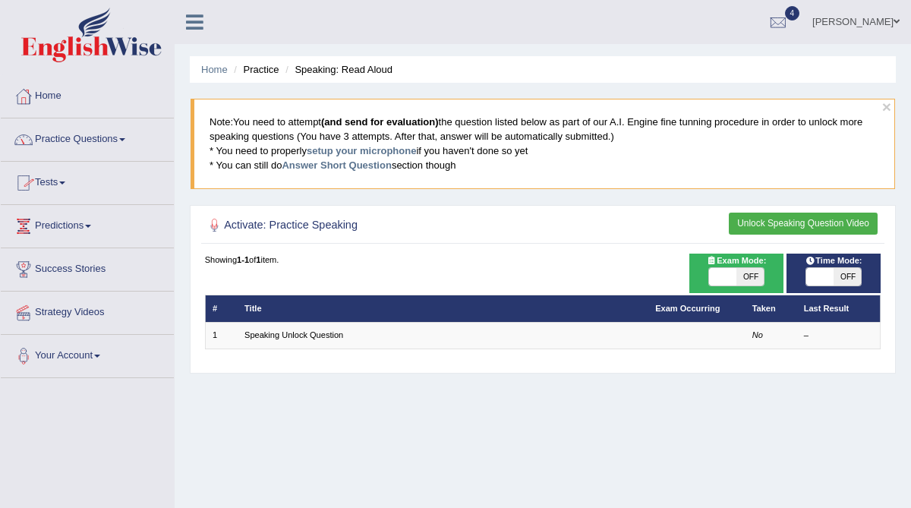
click at [96, 141] on link "Practice Questions" at bounding box center [87, 137] width 173 height 38
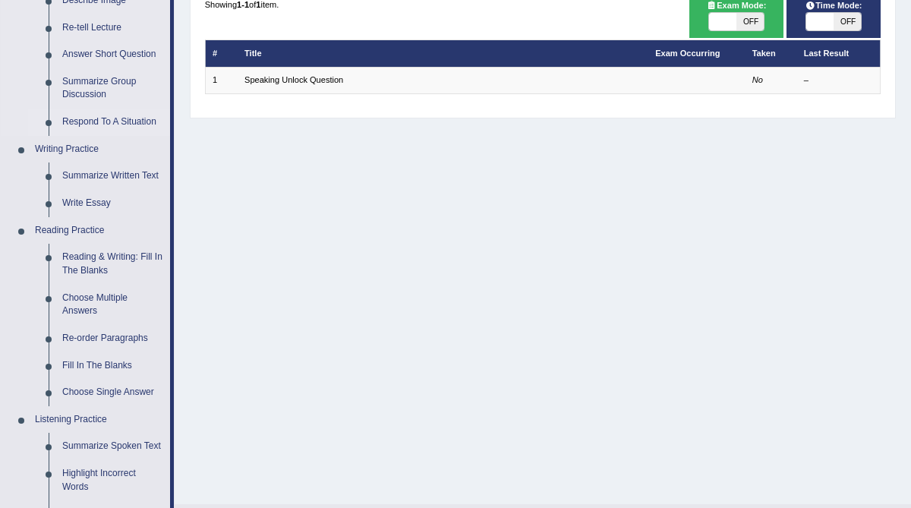
scroll to position [259, 0]
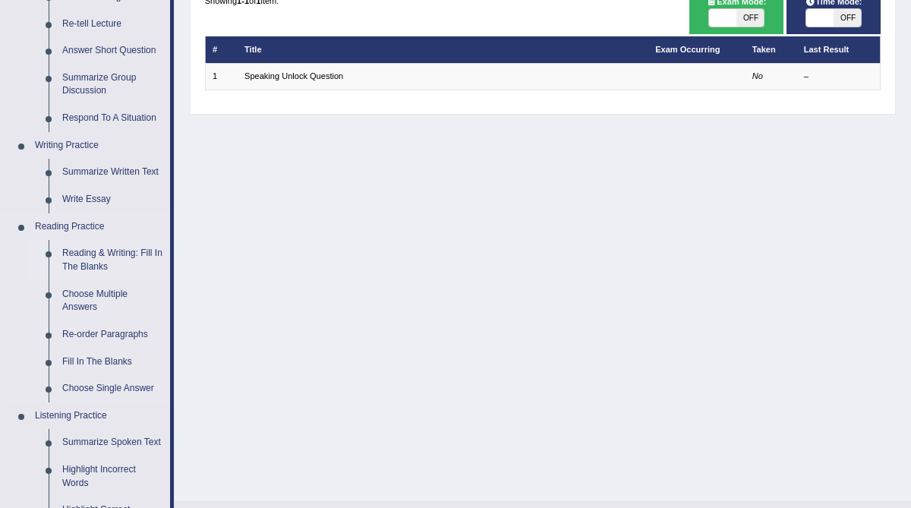
click at [95, 261] on link "Reading & Writing: Fill In The Blanks" at bounding box center [112, 260] width 115 height 40
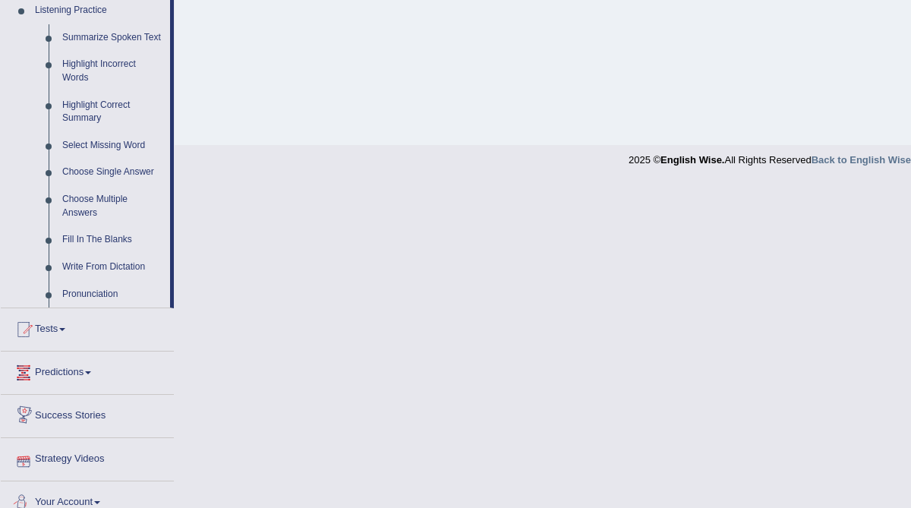
scroll to position [549, 0]
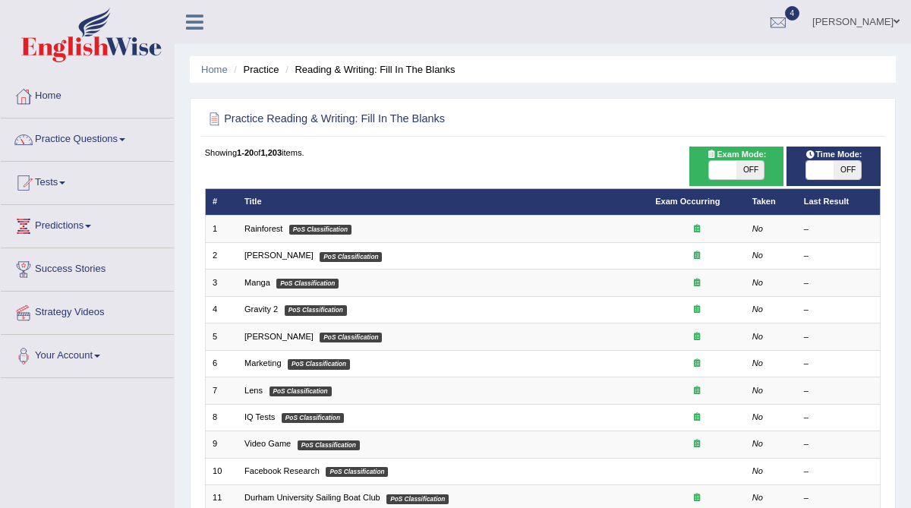
click at [851, 169] on span "OFF" at bounding box center [846, 170] width 27 height 18
checkbox input "true"
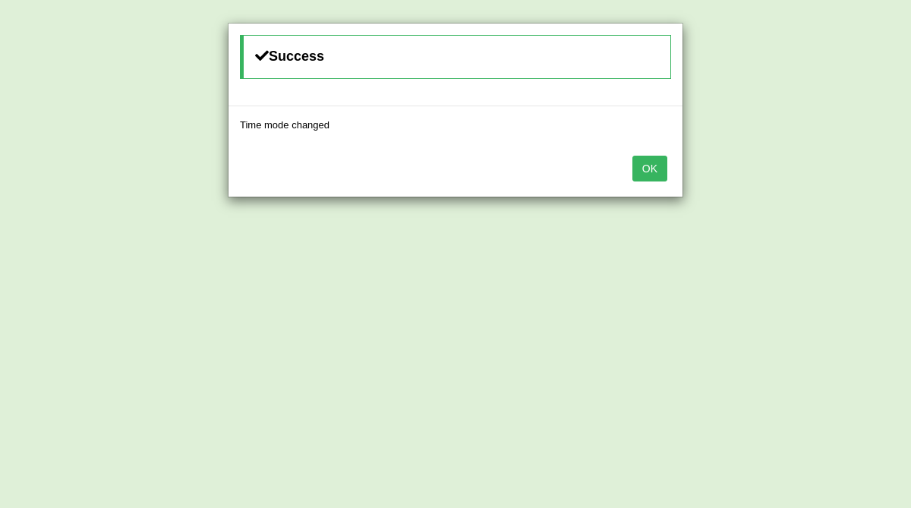
click at [653, 177] on button "OK" at bounding box center [649, 169] width 35 height 26
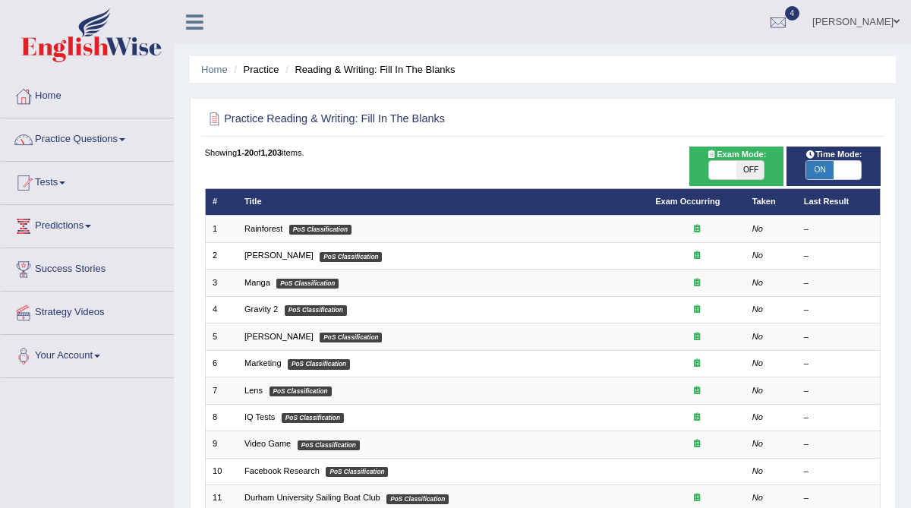
click at [742, 171] on span "OFF" at bounding box center [749, 170] width 27 height 18
checkbox input "true"
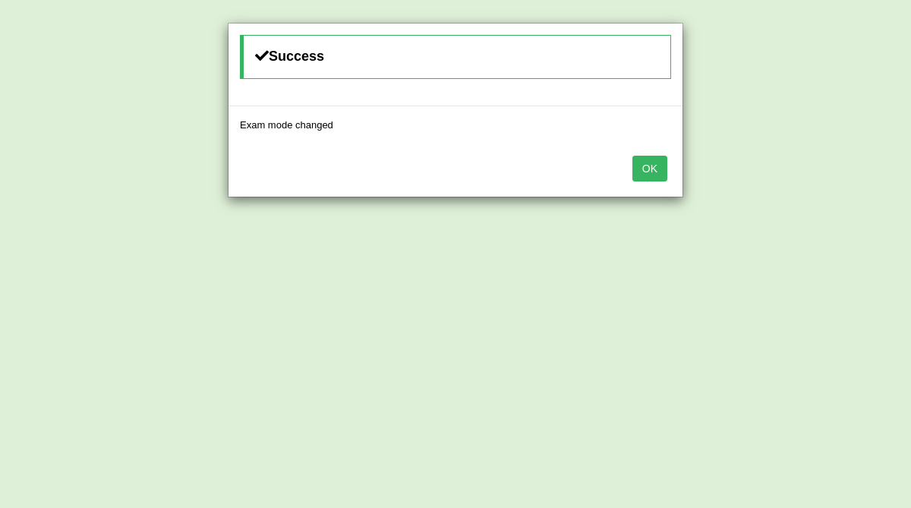
click at [640, 170] on button "OK" at bounding box center [649, 169] width 35 height 26
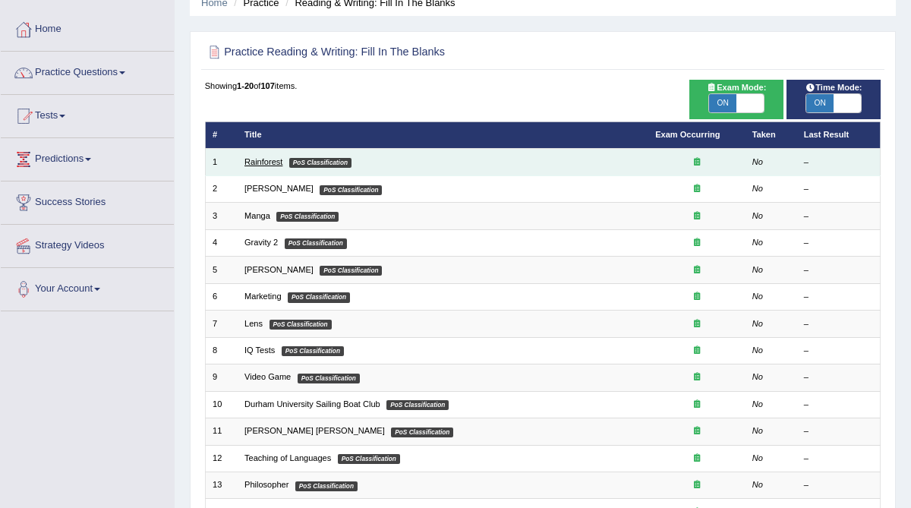
scroll to position [71, 0]
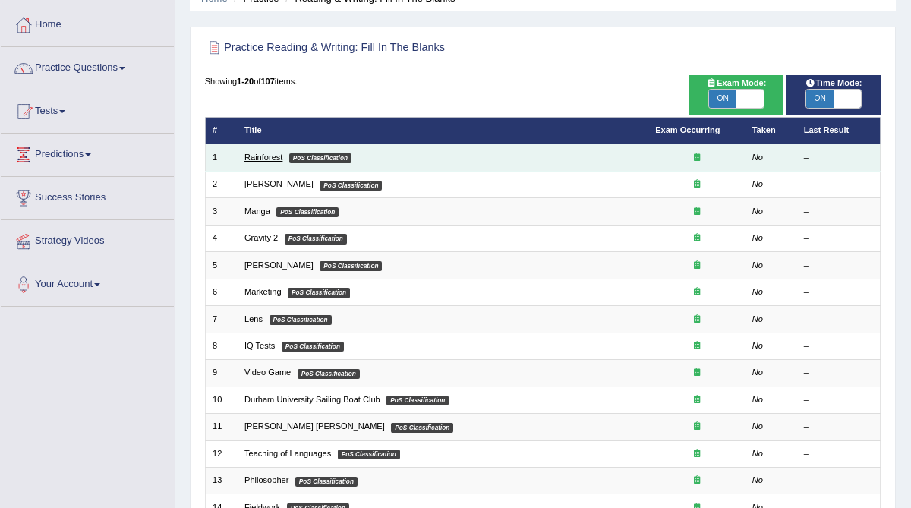
click at [261, 160] on link "Rainforest" at bounding box center [263, 157] width 38 height 9
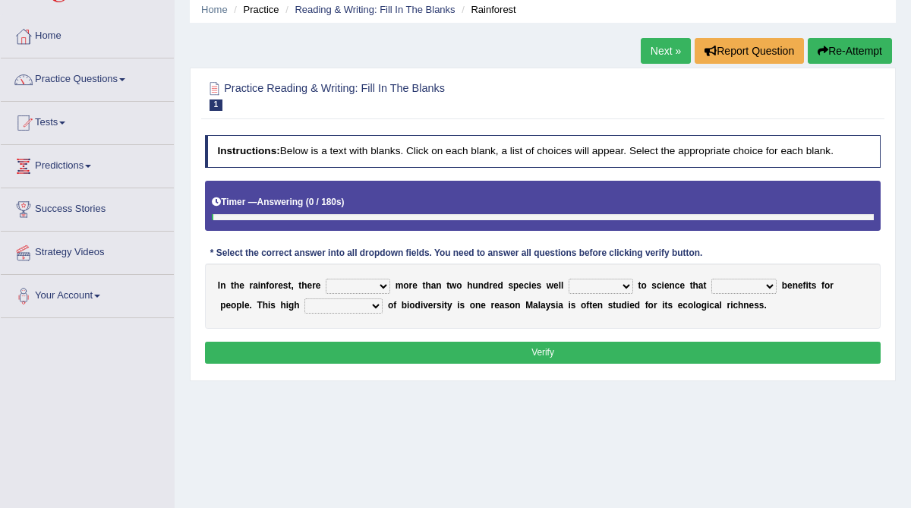
scroll to position [63, 0]
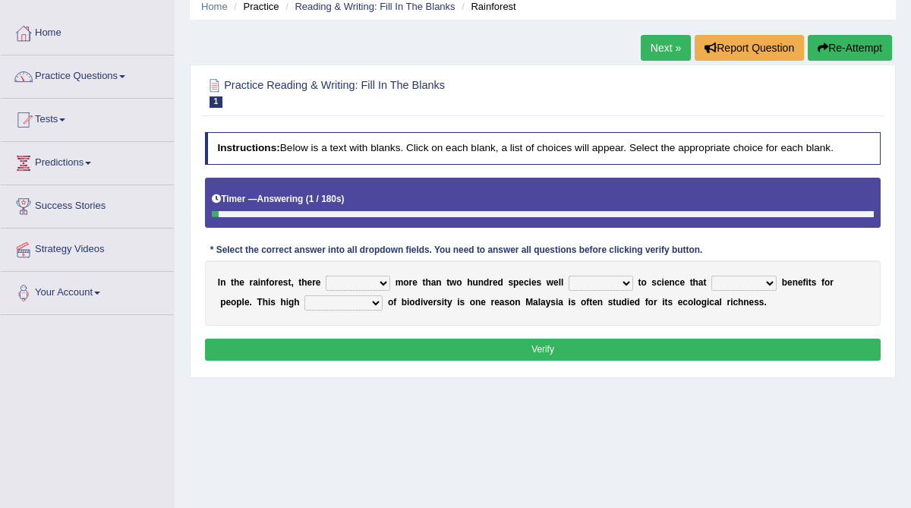
click at [360, 286] on select "have can be has is" at bounding box center [358, 282] width 64 height 15
select select "is"
click at [326, 275] on select "have can be has is" at bounding box center [358, 282] width 64 height 15
click at [595, 286] on select "knowing known knew know" at bounding box center [600, 282] width 64 height 15
select select "known"
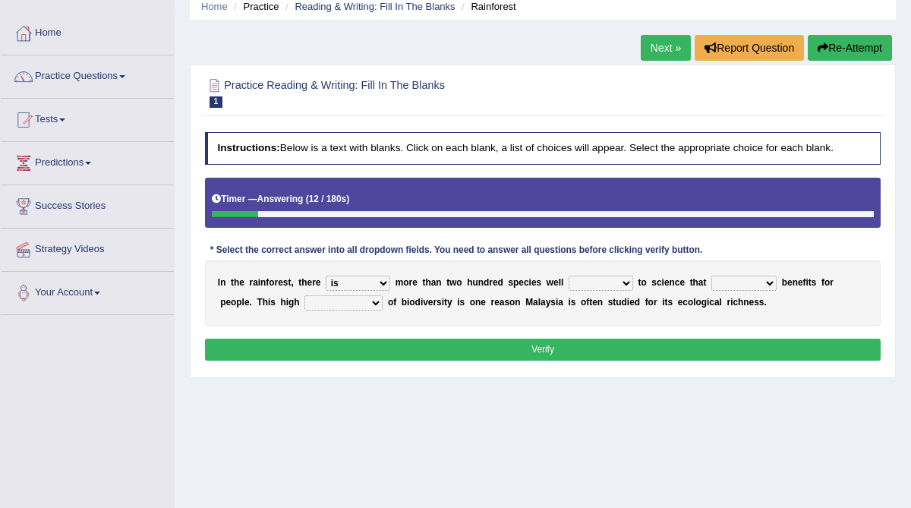
click at [568, 275] on select "knowing known knew know" at bounding box center [600, 282] width 64 height 15
click at [747, 283] on select "contain contained containing contains" at bounding box center [743, 282] width 65 height 15
select select "contain"
click at [711, 275] on select "contain contained containing contains" at bounding box center [743, 282] width 65 height 15
click at [769, 281] on select "contain contained containing contains" at bounding box center [743, 282] width 65 height 15
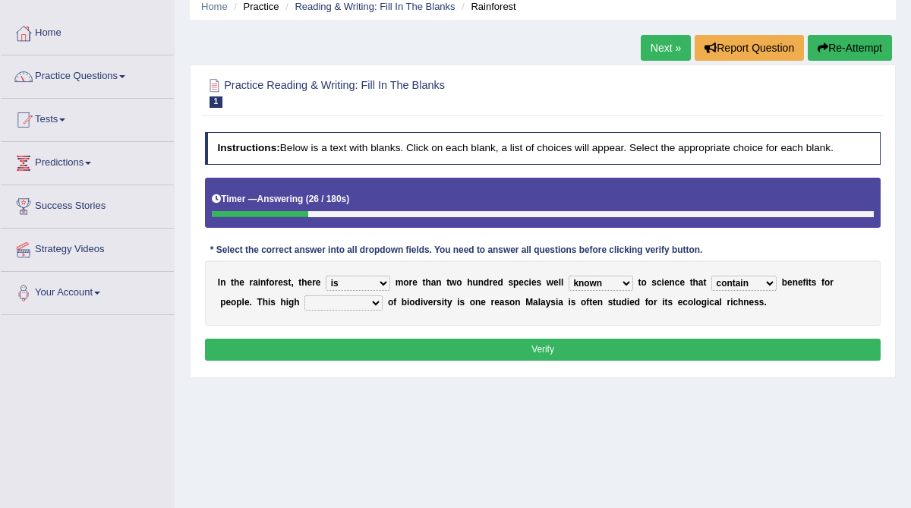
click at [378, 282] on select "have can be has is" at bounding box center [358, 282] width 64 height 15
click at [326, 275] on select "have can be has is" at bounding box center [358, 282] width 64 height 15
click at [384, 282] on select "have can be has is" at bounding box center [358, 282] width 64 height 15
select select "can be"
click at [326, 275] on select "have can be has is" at bounding box center [358, 282] width 64 height 15
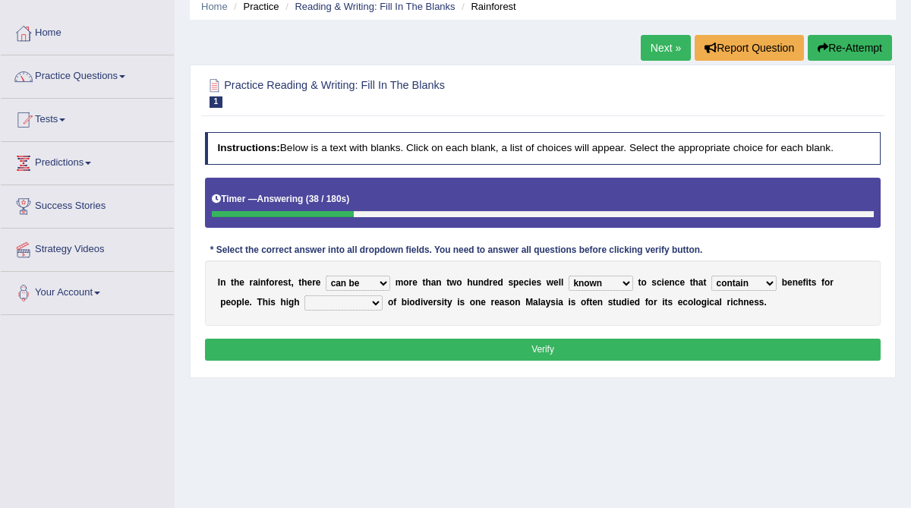
click at [623, 285] on select "knowing known knew know" at bounding box center [600, 282] width 64 height 15
click at [568, 275] on select "knowing known knew know" at bounding box center [600, 282] width 64 height 15
click at [747, 282] on select "contain contained containing contains" at bounding box center [743, 282] width 65 height 15
click at [711, 275] on select "contain contained containing contains" at bounding box center [743, 282] width 65 height 15
click at [371, 299] on select "condensation conjunction continuity complexity" at bounding box center [343, 302] width 78 height 15
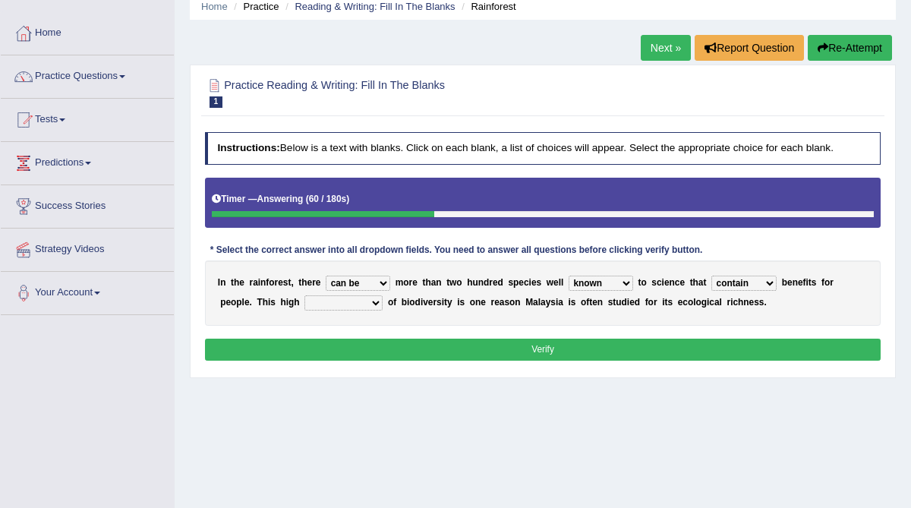
select select "condensation"
click at [304, 295] on select "condensation conjunction continuity complexity" at bounding box center [343, 302] width 78 height 15
click at [419, 343] on button "Verify" at bounding box center [543, 349] width 676 height 22
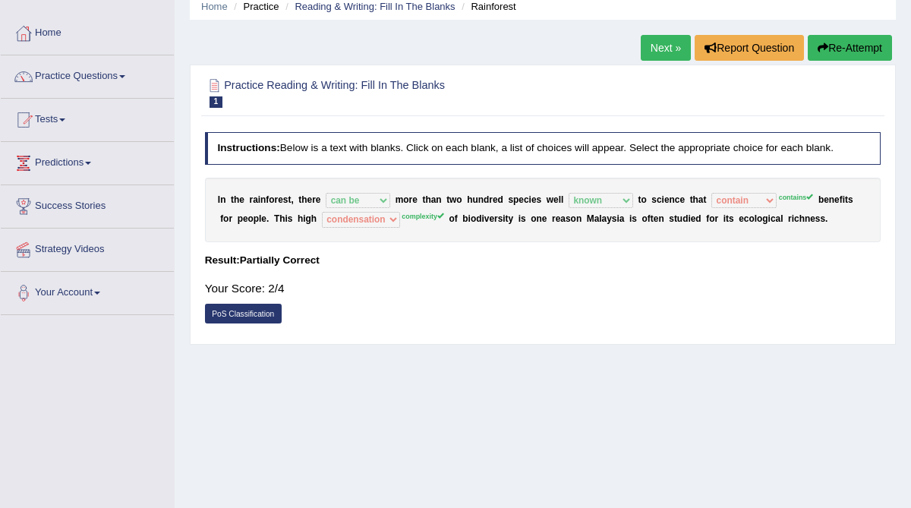
click at [661, 58] on link "Next »" at bounding box center [665, 48] width 50 height 26
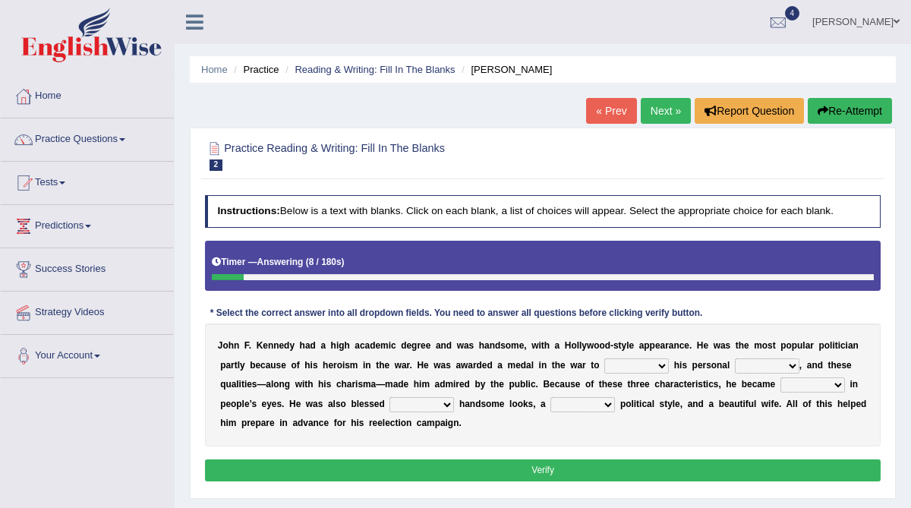
click at [645, 366] on select "prove show evidence upthrow" at bounding box center [636, 365] width 64 height 15
select select "show"
click at [605, 358] on select "prove show evidence upthrow" at bounding box center [636, 365] width 64 height 15
click at [756, 367] on select "passion courage charm liking" at bounding box center [766, 365] width 64 height 15
select select "courage"
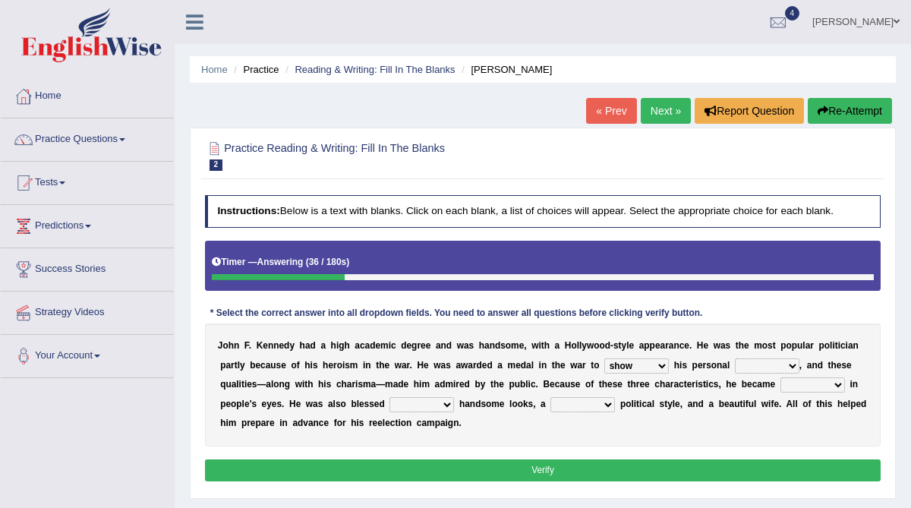
click at [734, 358] on select "passion courage charm liking" at bounding box center [766, 365] width 64 height 15
click at [666, 366] on select "prove show evidence upthrow" at bounding box center [636, 365] width 64 height 15
select select "prove"
click at [605, 358] on select "prove show evidence upthrow" at bounding box center [636, 365] width 64 height 15
click at [790, 364] on select "passion courage charm liking" at bounding box center [766, 365] width 64 height 15
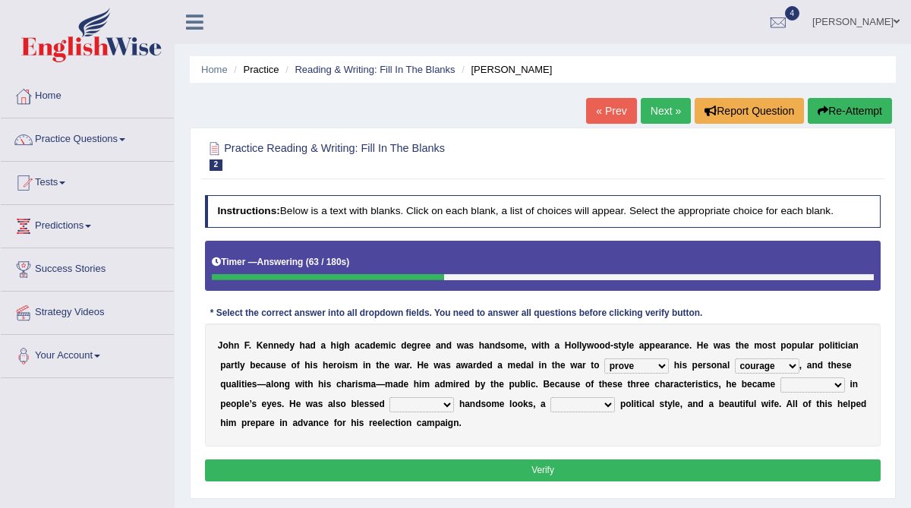
select select "passion"
click at [734, 358] on select "passion courage charm liking" at bounding box center [766, 365] width 64 height 15
click at [815, 385] on select "iconic ironic identical impotent" at bounding box center [812, 384] width 64 height 15
select select "iconic"
click at [780, 377] on select "iconic ironic identical impotent" at bounding box center [812, 384] width 64 height 15
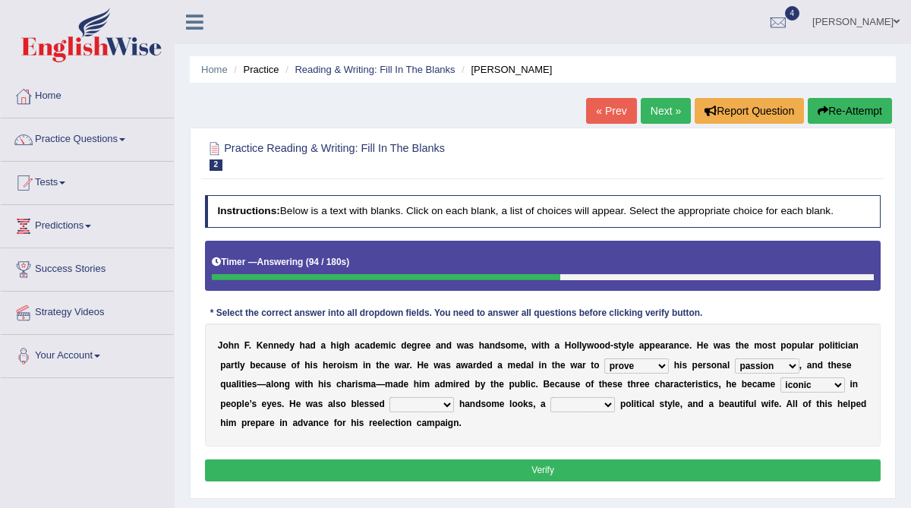
click at [429, 401] on select "with in upon to" at bounding box center [421, 404] width 64 height 15
select select "with"
click at [389, 397] on select "with in upon to" at bounding box center [421, 404] width 64 height 15
click at [607, 398] on select "mending mends mended mend" at bounding box center [582, 404] width 64 height 15
select select "mending"
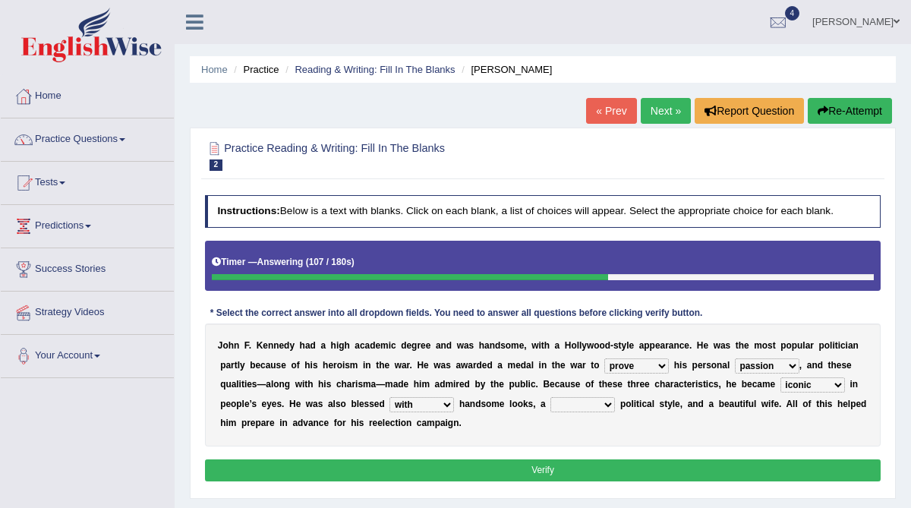
click at [550, 397] on select "mending mends mended mend" at bounding box center [582, 404] width 64 height 15
click at [580, 470] on button "Verify" at bounding box center [543, 470] width 676 height 22
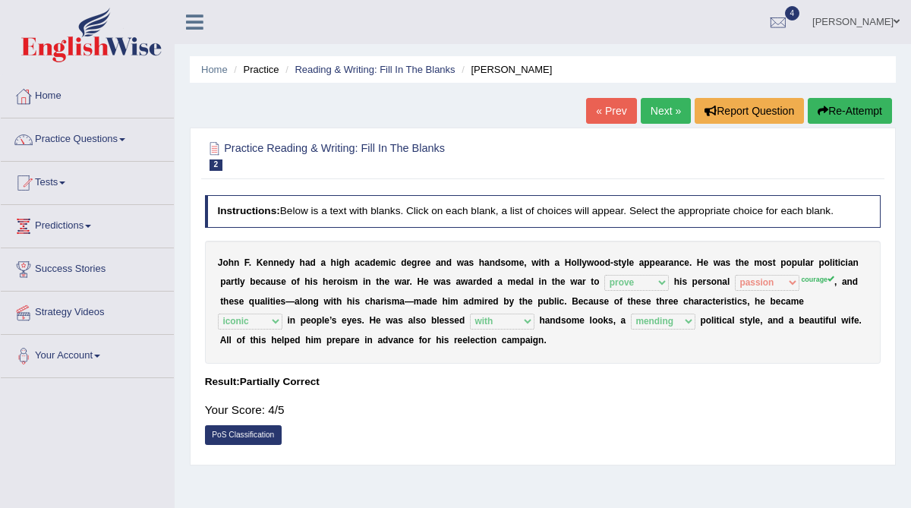
click at [658, 114] on link "Next »" at bounding box center [665, 111] width 50 height 26
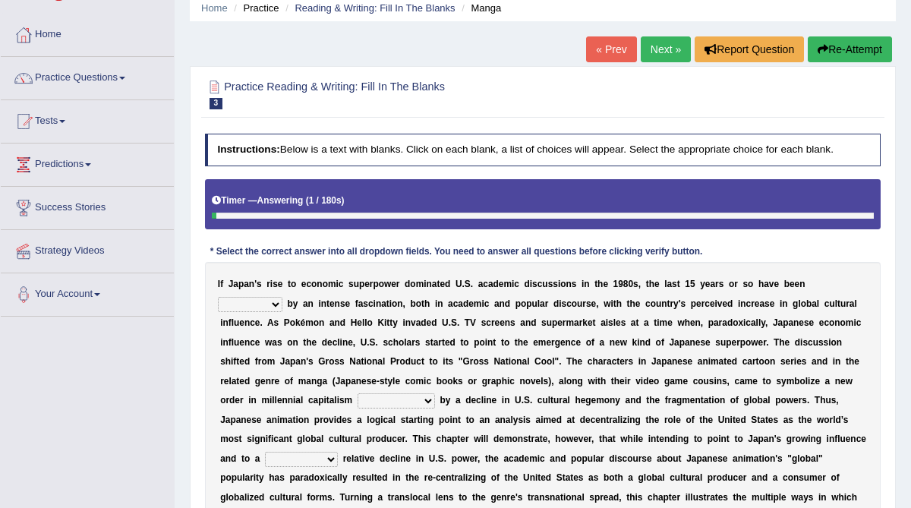
scroll to position [62, 0]
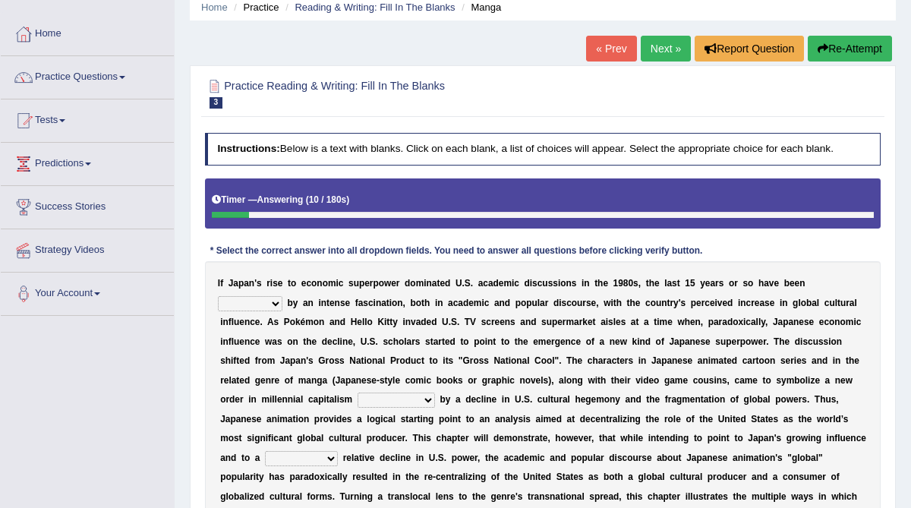
click at [276, 303] on select "marked dedicated made inspired" at bounding box center [250, 303] width 64 height 15
select select "inspired"
click at [218, 296] on select "marked dedicated made inspired" at bounding box center [250, 303] width 64 height 15
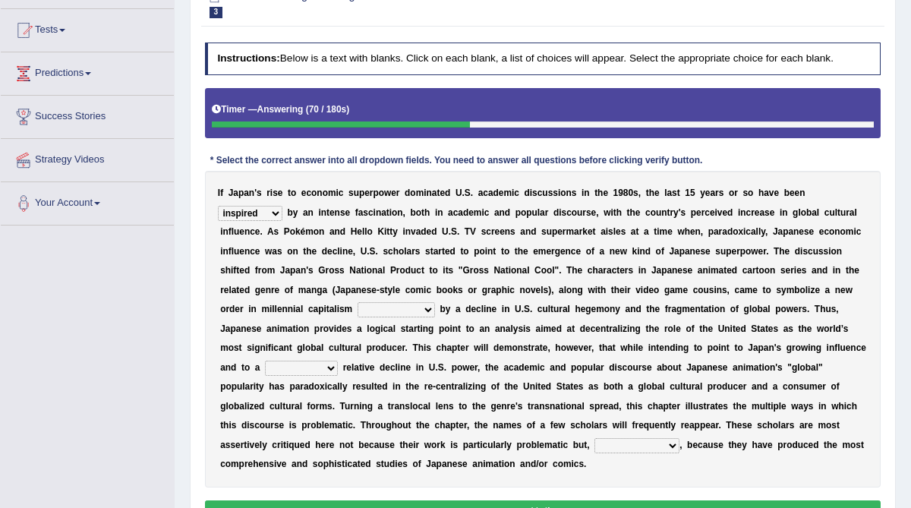
scroll to position [156, 0]
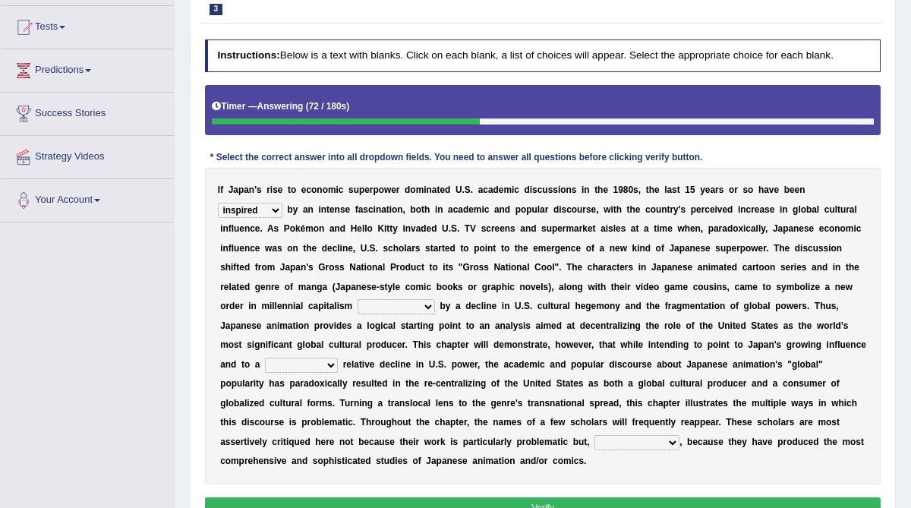
click at [427, 307] on select "pocessed characterized opposed tangled" at bounding box center [395, 306] width 77 height 15
select select "characterized"
click at [357, 299] on select "pocessed characterized opposed tangled" at bounding box center [395, 306] width 77 height 15
click at [329, 365] on select "concomitant discrete proportional legitimate" at bounding box center [301, 364] width 73 height 15
click at [265, 357] on select "concomitant discrete proportional legitimate" at bounding box center [301, 364] width 73 height 15
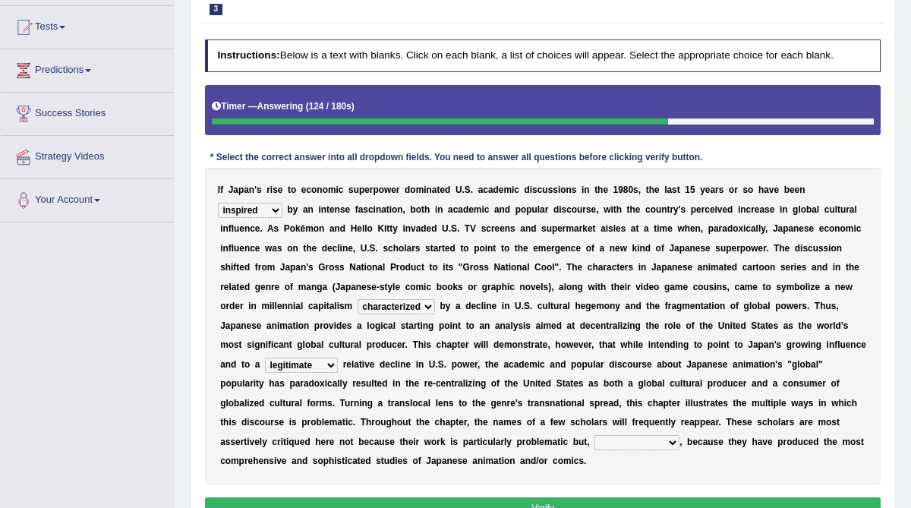
click at [330, 363] on select "concomitant discrete proportional legitimate" at bounding box center [301, 364] width 73 height 15
click at [265, 357] on select "concomitant discrete proportional legitimate" at bounding box center [301, 364] width 73 height 15
click at [329, 360] on select "concomitant discrete proportional legitimate" at bounding box center [301, 364] width 73 height 15
click at [265, 357] on select "concomitant discrete proportional legitimate" at bounding box center [301, 364] width 73 height 15
click at [329, 363] on select "concomitant discrete proportional legitimate" at bounding box center [301, 364] width 73 height 15
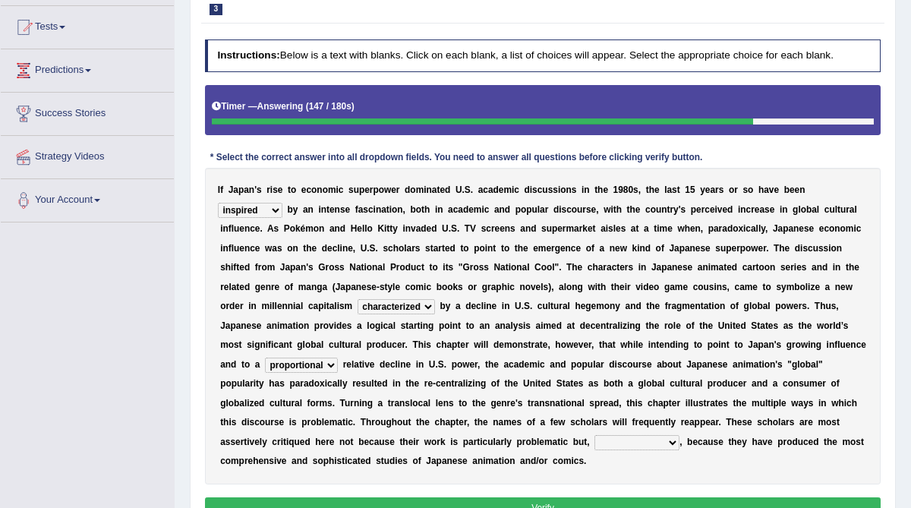
click at [265, 357] on select "concomitant discrete proportional legitimate" at bounding box center [301, 364] width 73 height 15
click at [329, 361] on select "concomitant discrete proportional legitimate" at bounding box center [301, 364] width 73 height 15
select select "concomitant"
click at [265, 357] on select "concomitant discrete proportional legitimate" at bounding box center [301, 364] width 73 height 15
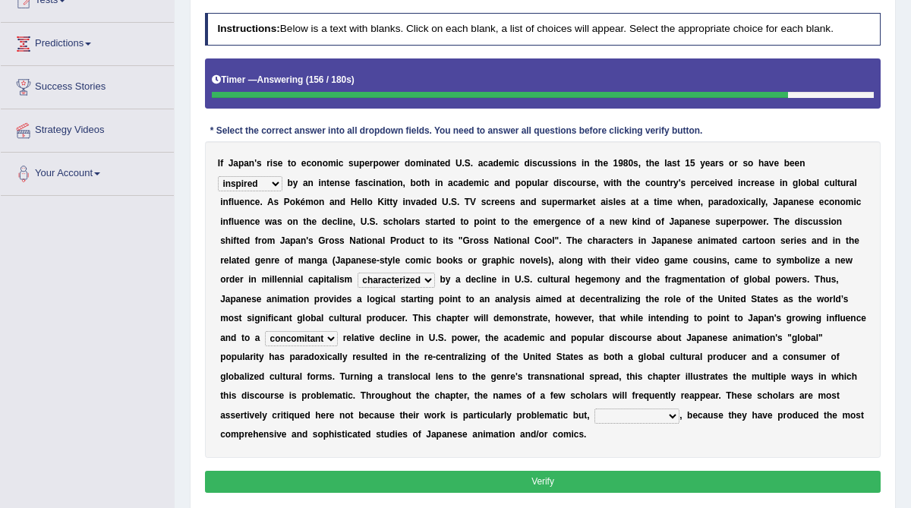
scroll to position [183, 0]
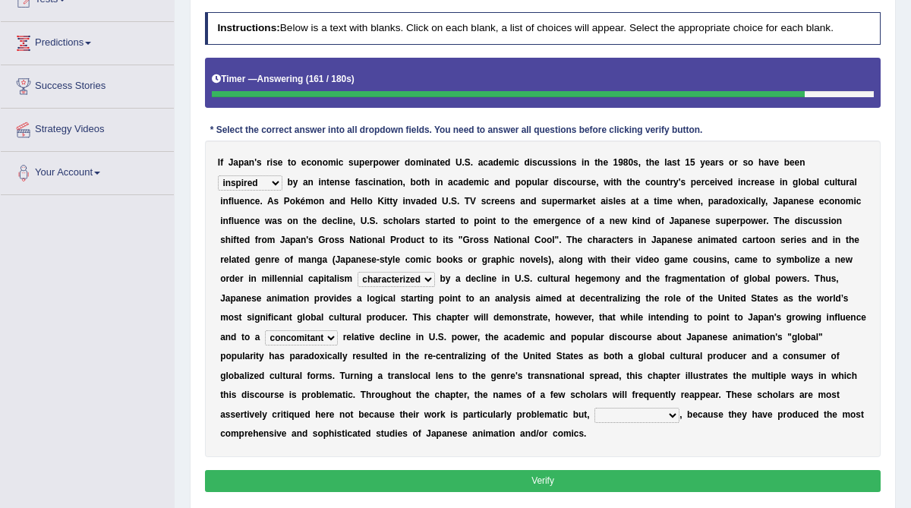
click at [667, 415] on select "however on the contrary in addition on the whole" at bounding box center [636, 414] width 85 height 15
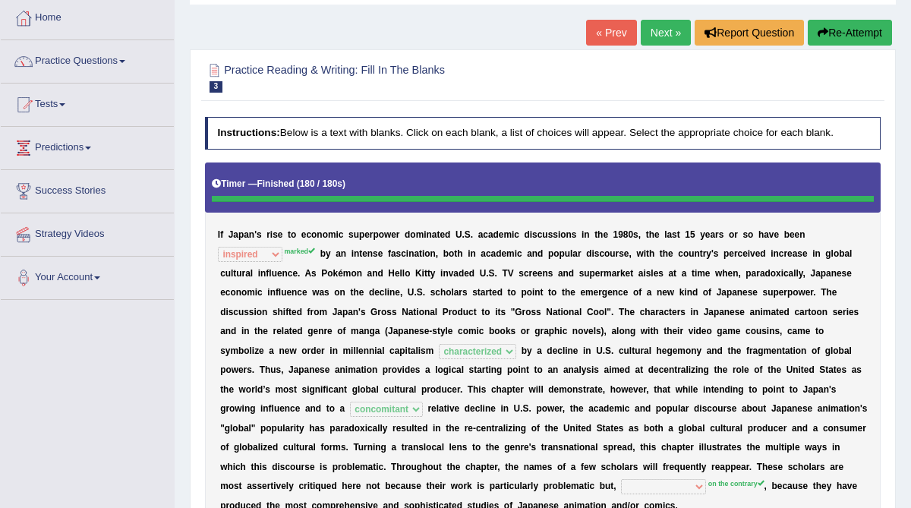
scroll to position [0, 0]
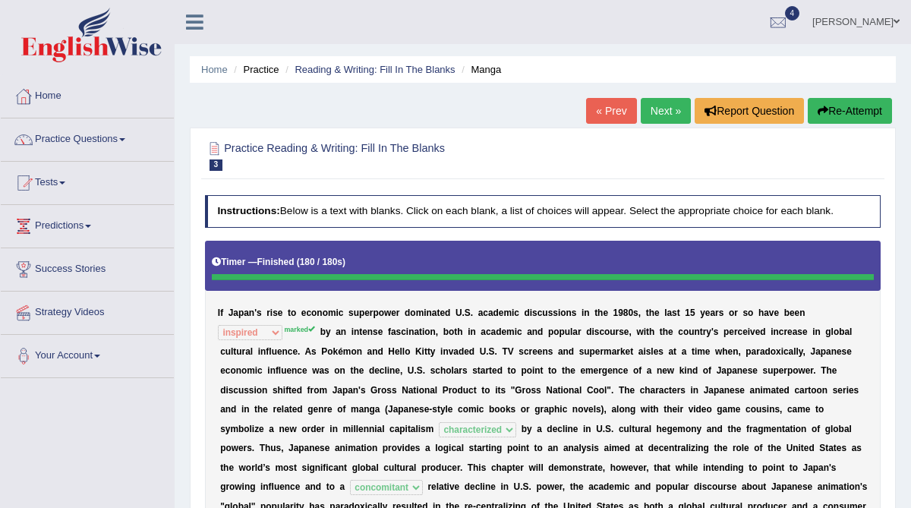
click at [658, 118] on link "Next »" at bounding box center [665, 111] width 50 height 26
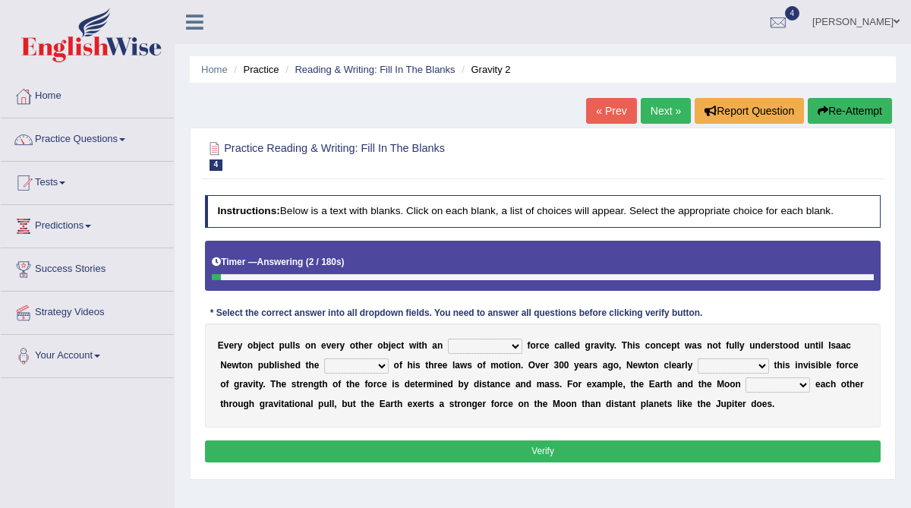
click at [499, 347] on select "invisible unknown unbelievable inconsistent" at bounding box center [485, 345] width 74 height 15
select select "invisible"
click at [448, 338] on select "invisible unknown unbelievable inconsistent" at bounding box center [485, 345] width 74 height 15
click at [375, 365] on select "concept theory method argument" at bounding box center [356, 365] width 64 height 15
select select "theory"
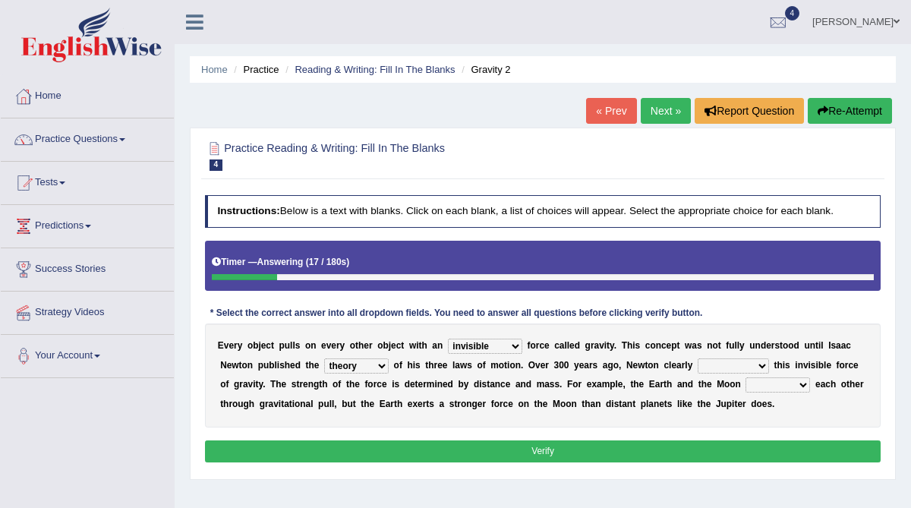
click at [324, 358] on select "concept theory method argument" at bounding box center [356, 365] width 64 height 15
click at [741, 365] on select "explained undermined overturned realized" at bounding box center [732, 365] width 71 height 15
select select "explained"
click at [697, 358] on select "explained undermined overturned realized" at bounding box center [732, 365] width 71 height 15
click at [755, 385] on select "affect spin evade span" at bounding box center [777, 384] width 64 height 15
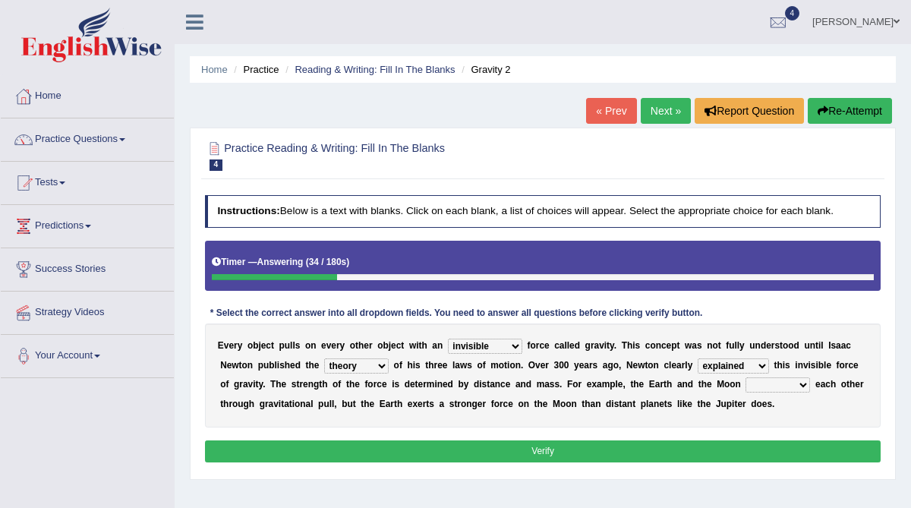
select select "affect"
click at [745, 377] on select "affect spin evade span" at bounding box center [777, 384] width 64 height 15
click at [599, 451] on button "Verify" at bounding box center [543, 451] width 676 height 22
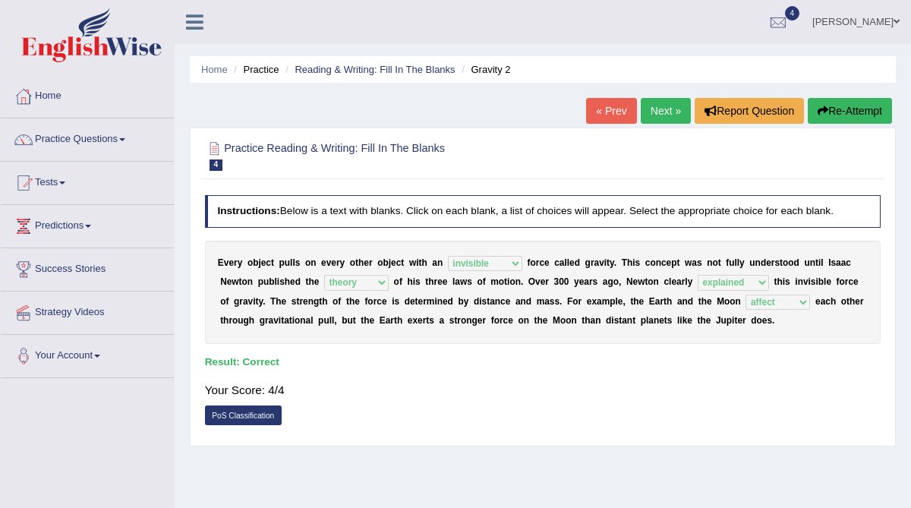
click at [661, 113] on link "Next »" at bounding box center [665, 111] width 50 height 26
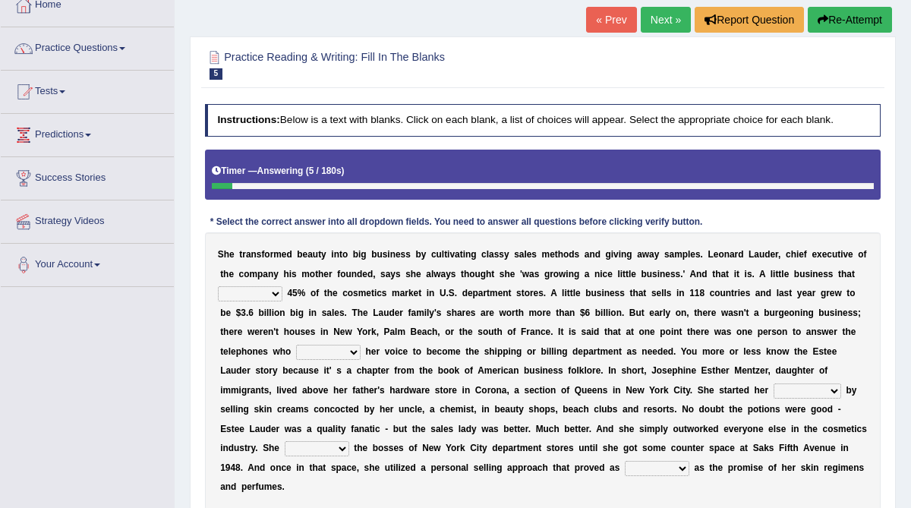
scroll to position [99, 0]
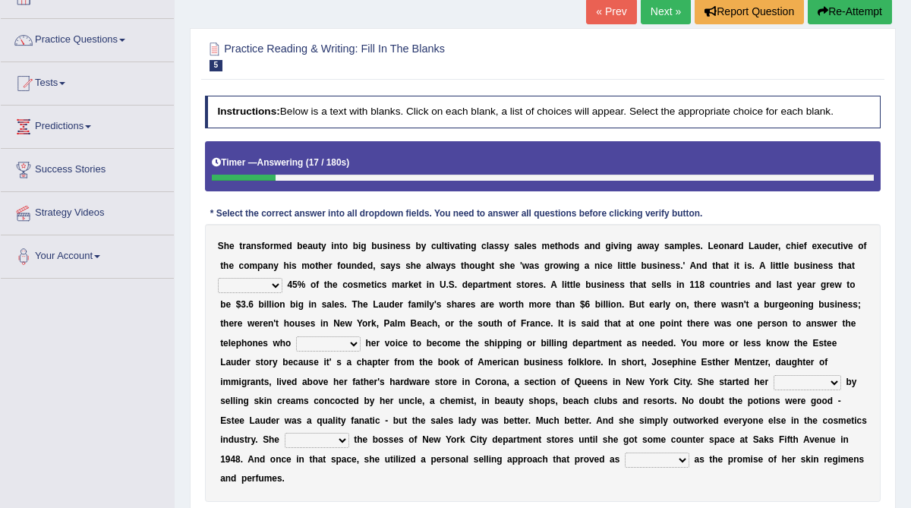
click at [276, 283] on select "has controls makes maintains" at bounding box center [250, 285] width 64 height 15
select select "makes"
click at [218, 278] on select "has controls makes maintains" at bounding box center [250, 285] width 64 height 15
click at [277, 285] on select "has controls makes maintains" at bounding box center [250, 285] width 64 height 15
click at [218, 278] on select "has controls makes maintains" at bounding box center [250, 285] width 64 height 15
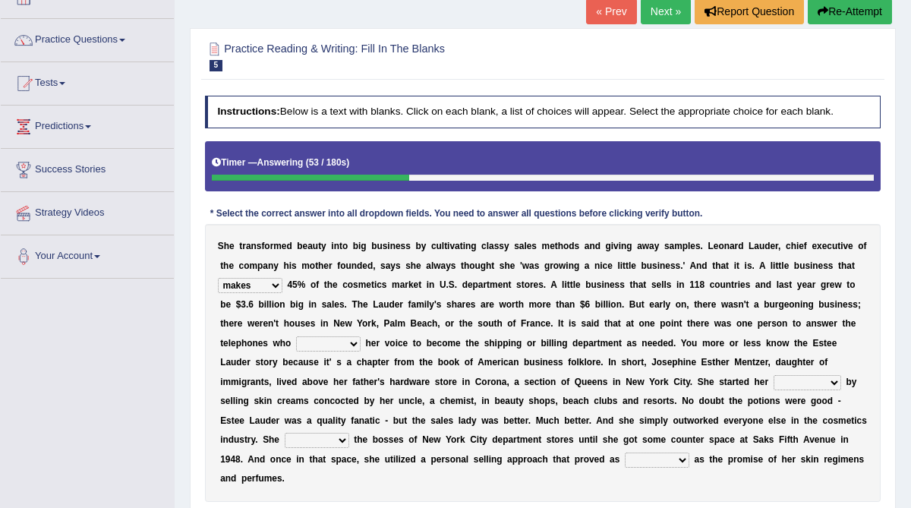
click at [351, 341] on select "switched changed raised used" at bounding box center [328, 343] width 64 height 15
click at [346, 343] on select "switched changed raised used" at bounding box center [328, 343] width 64 height 15
select select "used"
click at [296, 336] on select "switched changed raised used" at bounding box center [328, 343] width 64 height 15
click at [817, 382] on select "job institute companion enterprise" at bounding box center [807, 382] width 68 height 15
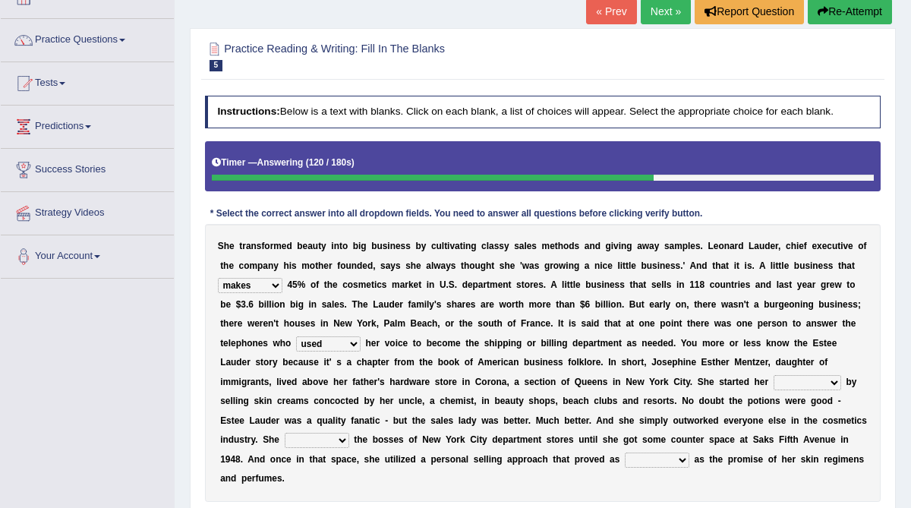
select select "enterprise"
click at [773, 375] on select "job institute companion enterprise" at bounding box center [807, 382] width 68 height 15
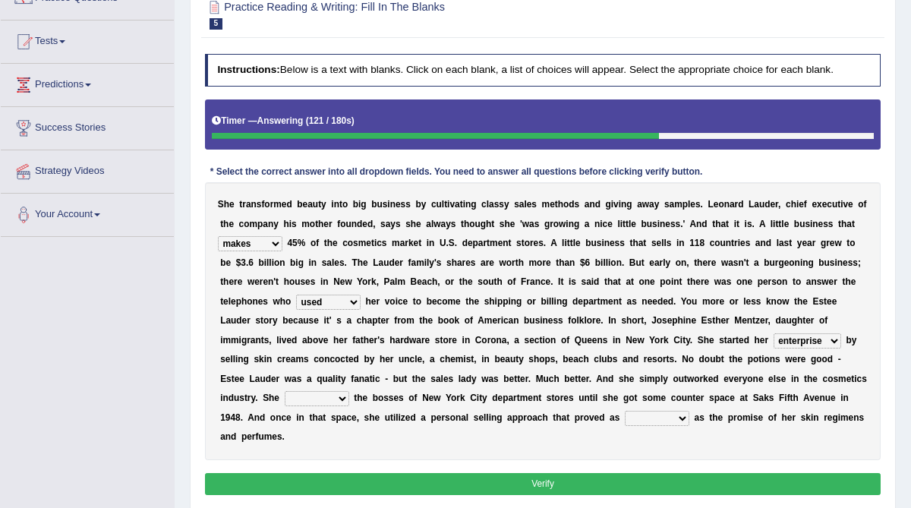
scroll to position [146, 0]
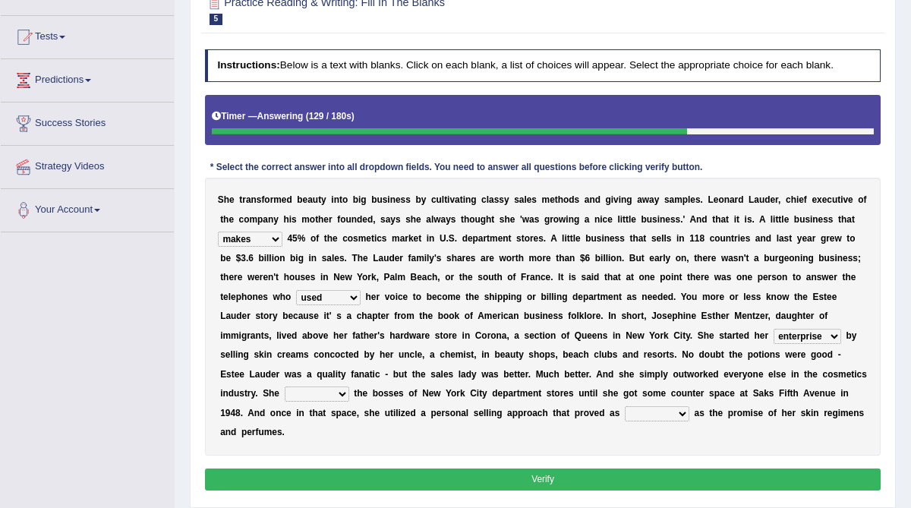
click at [338, 391] on select "stated bridged stalked heaved" at bounding box center [317, 393] width 64 height 15
select select "stalked"
click at [285, 386] on select "stated bridged stalked heaved" at bounding box center [317, 393] width 64 height 15
click at [657, 412] on select "potent ruthless potential expensive" at bounding box center [656, 413] width 64 height 15
select select "potential"
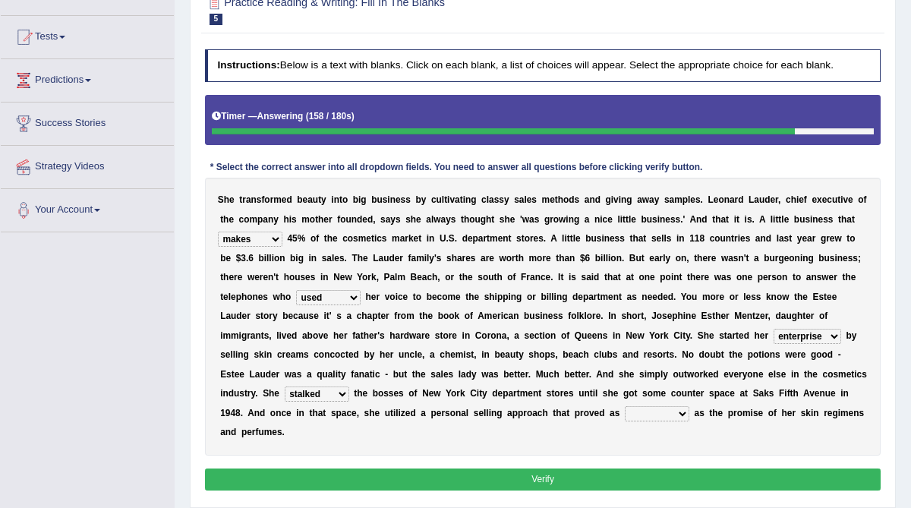
click at [624, 406] on select "potent ruthless potential expensive" at bounding box center [656, 413] width 64 height 15
click at [663, 410] on select "potent ruthless potential expensive" at bounding box center [656, 413] width 64 height 15
click at [624, 406] on select "potent ruthless potential expensive" at bounding box center [656, 413] width 64 height 15
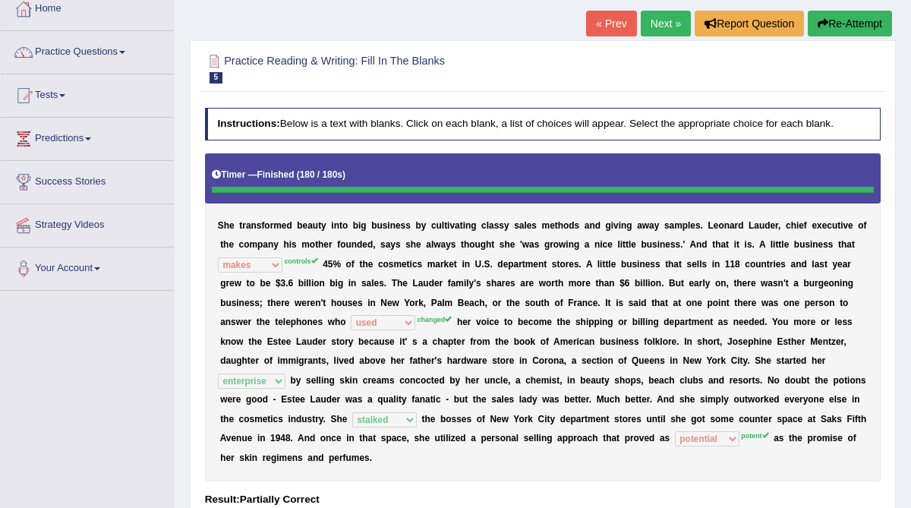
scroll to position [86, 0]
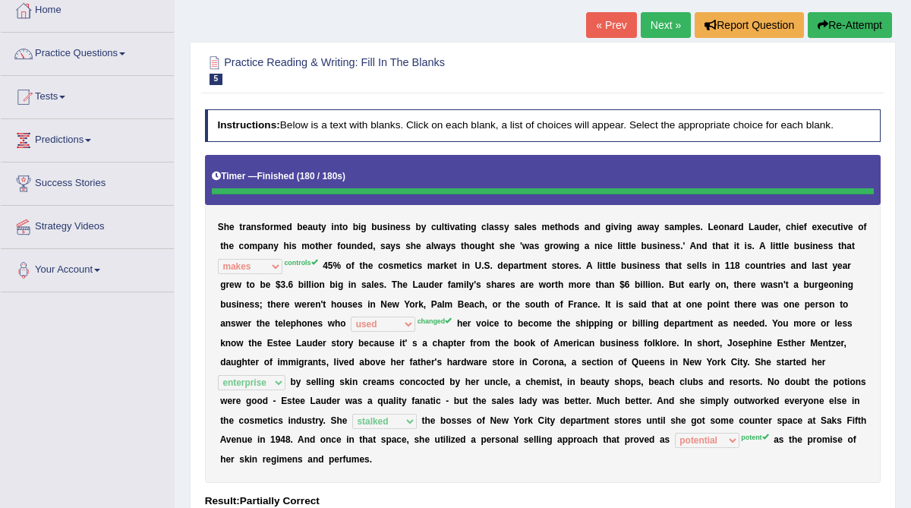
click at [657, 29] on link "Next »" at bounding box center [665, 25] width 50 height 26
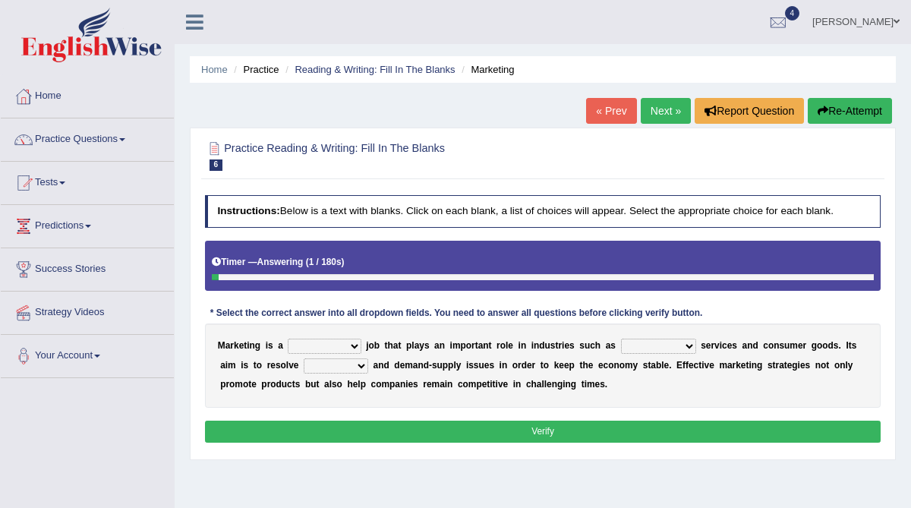
click at [356, 345] on select "professional flexible parochial descriptive" at bounding box center [324, 345] width 73 height 15
select select "descriptive"
click at [288, 338] on select "professional flexible parochial descriptive" at bounding box center [324, 345] width 73 height 15
click at [666, 346] on select "civil financial conventional foremost" at bounding box center [658, 345] width 75 height 15
select select "civil"
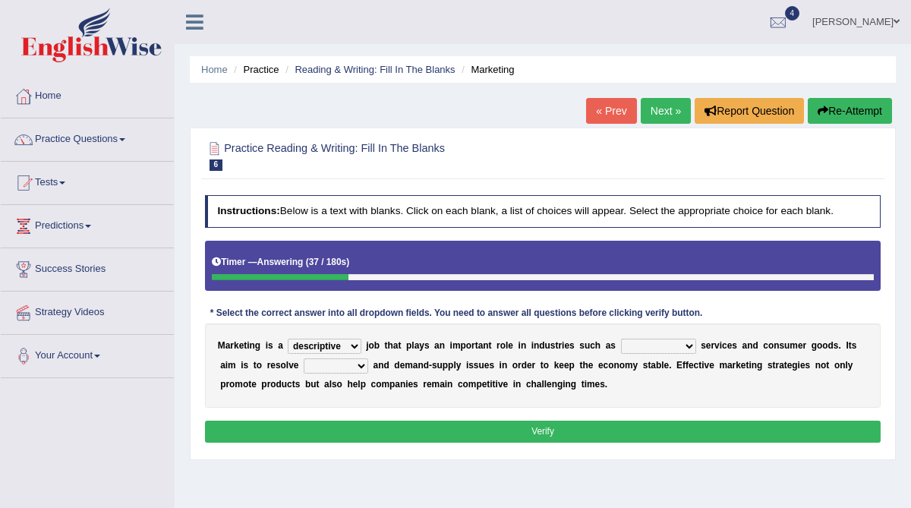
click at [621, 338] on select "civil financial conventional foremost" at bounding box center [658, 345] width 75 height 15
click at [358, 363] on select "imbalance excess symmetry budget" at bounding box center [336, 365] width 64 height 15
select select "budget"
click at [304, 358] on select "imbalance excess symmetry budget" at bounding box center [336, 365] width 64 height 15
click at [672, 346] on select "civil financial conventional foremost" at bounding box center [658, 345] width 75 height 15
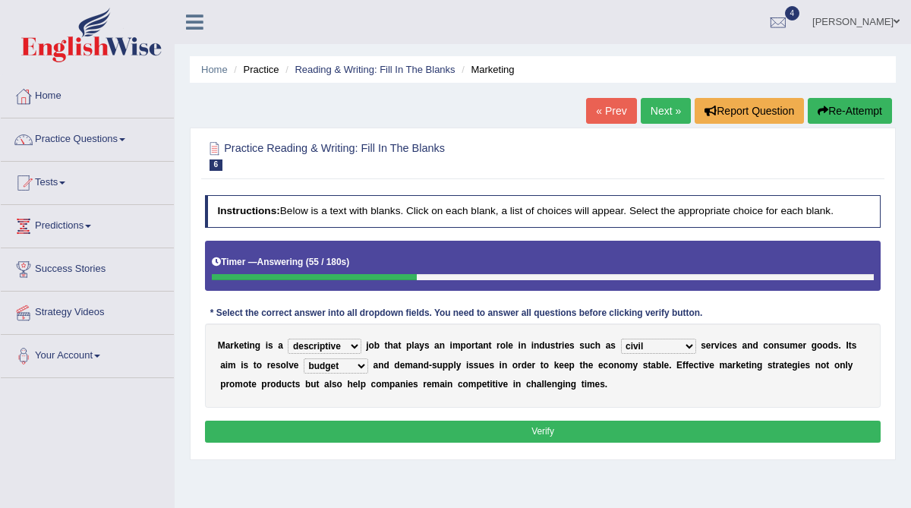
select select "financial"
click at [621, 338] on select "civil financial conventional foremost" at bounding box center [658, 345] width 75 height 15
click at [360, 366] on select "imbalance excess symmetry budget" at bounding box center [336, 365] width 64 height 15
click at [304, 358] on select "imbalance excess symmetry budget" at bounding box center [336, 365] width 64 height 15
click at [442, 430] on button "Verify" at bounding box center [543, 431] width 676 height 22
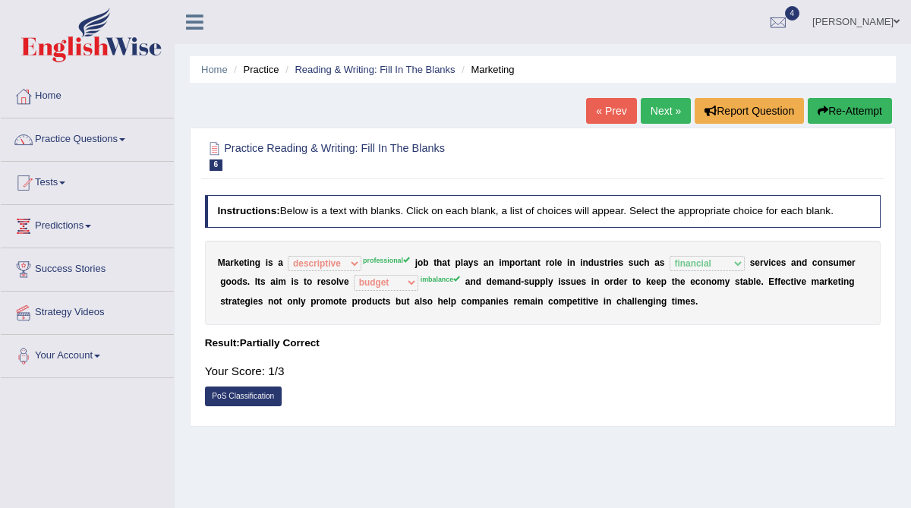
click at [656, 115] on link "Next »" at bounding box center [665, 111] width 50 height 26
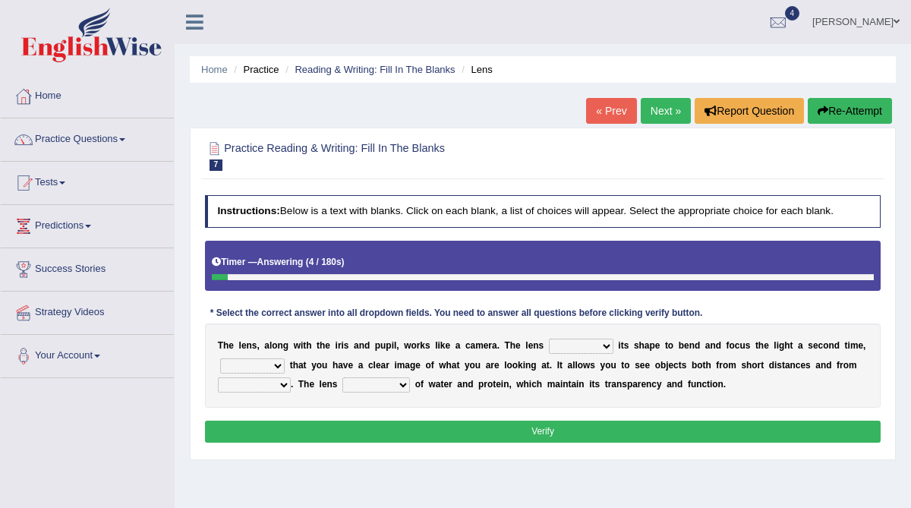
click at [602, 344] on select "adjusts shows selects presents" at bounding box center [581, 345] width 64 height 15
select select "adjusts"
click at [549, 338] on select "adjusts shows selects presents" at bounding box center [581, 345] width 64 height 15
click at [276, 363] on select "ensures to ensure ensure ensured" at bounding box center [252, 365] width 64 height 15
select select "ensure"
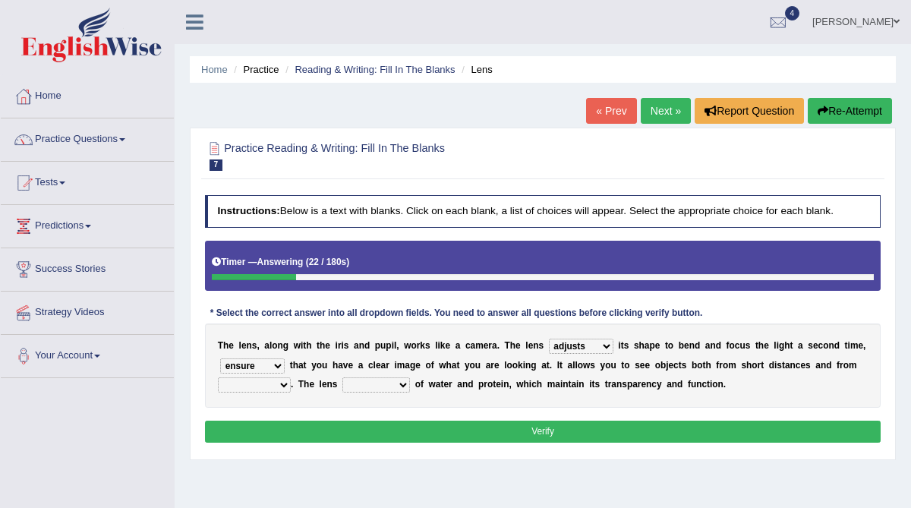
click at [220, 358] on select "ensures to ensure ensure ensured" at bounding box center [252, 365] width 64 height 15
click at [285, 382] on select "far away in between further apart all along" at bounding box center [254, 384] width 73 height 15
select select "far away"
click at [218, 377] on select "far away in between further apart all along" at bounding box center [254, 384] width 73 height 15
click at [399, 382] on select "constitutes comprises composes consists" at bounding box center [376, 384] width 68 height 15
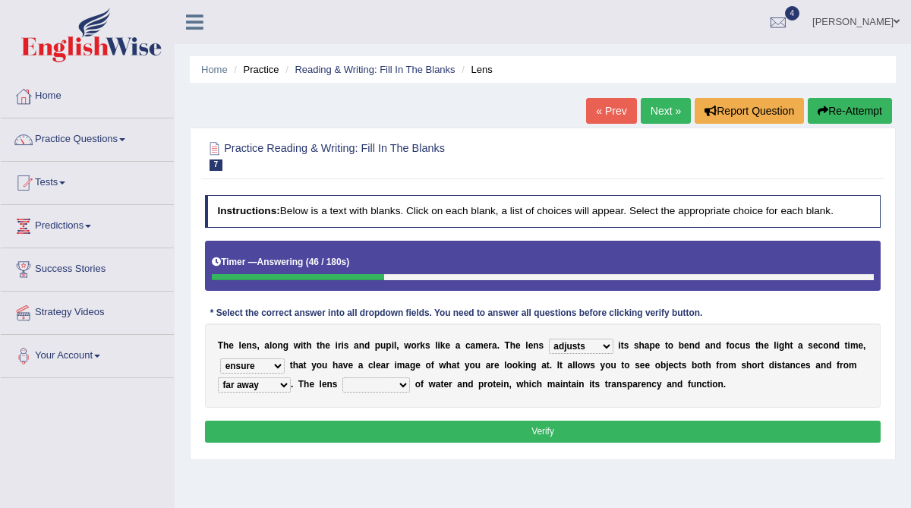
select select "consists"
click at [342, 377] on select "constitutes comprises composes consists" at bounding box center [376, 384] width 68 height 15
click at [603, 343] on select "adjusts shows selects presents" at bounding box center [581, 345] width 64 height 15
click at [622, 433] on button "Verify" at bounding box center [543, 431] width 676 height 22
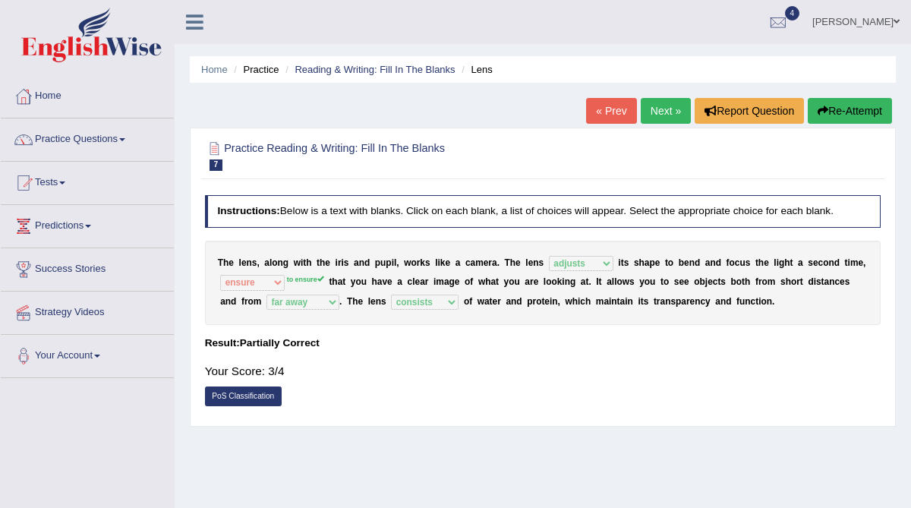
click at [656, 116] on link "Next »" at bounding box center [665, 111] width 50 height 26
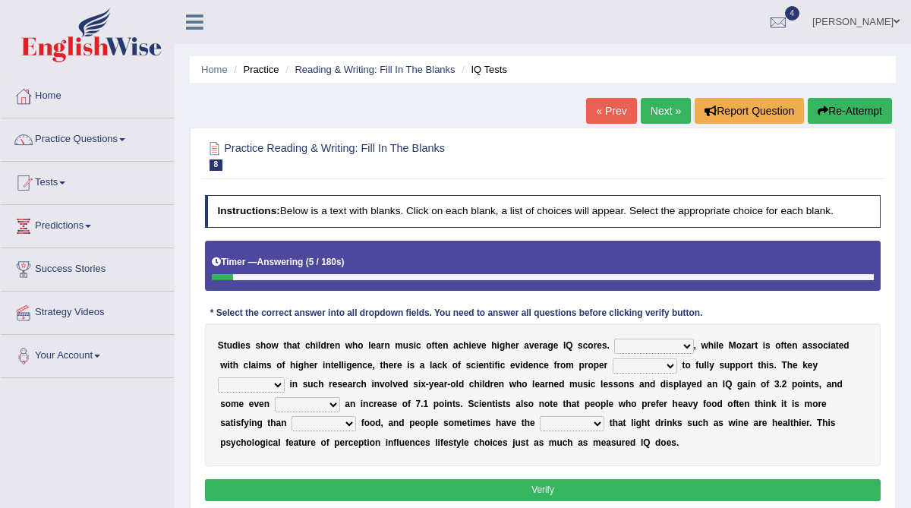
click at [682, 346] on select "However Therefore Consequently While" at bounding box center [653, 345] width 79 height 15
select select "However"
click at [614, 338] on select "However Therefore Consequently While" at bounding box center [653, 345] width 79 height 15
click at [668, 361] on select "test tests testing tested" at bounding box center [644, 365] width 64 height 15
select select "testing"
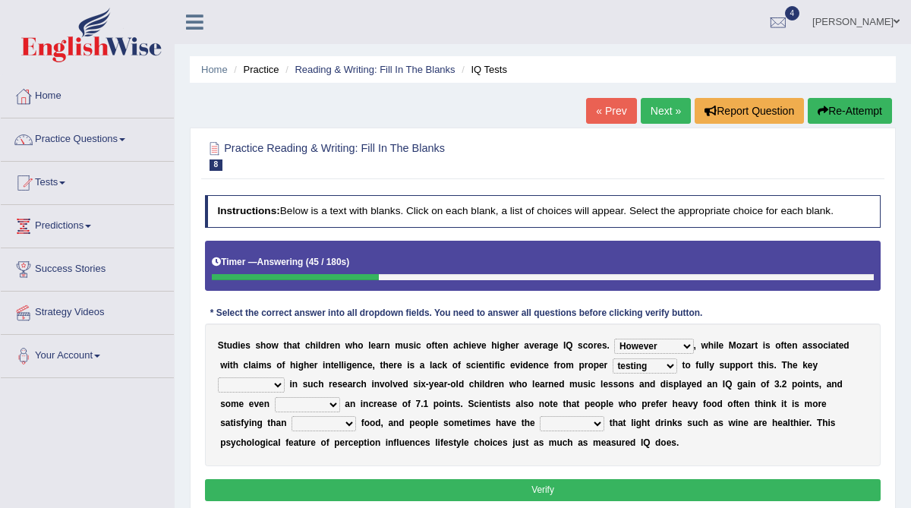
click at [612, 358] on select "test tests testing tested" at bounding box center [644, 365] width 64 height 15
click at [278, 382] on select "process goal implication odd" at bounding box center [251, 384] width 67 height 15
click at [218, 377] on select "process goal implication odd" at bounding box center [251, 384] width 67 height 15
click at [278, 383] on select "process goal implication odd" at bounding box center [251, 384] width 67 height 15
select select "process"
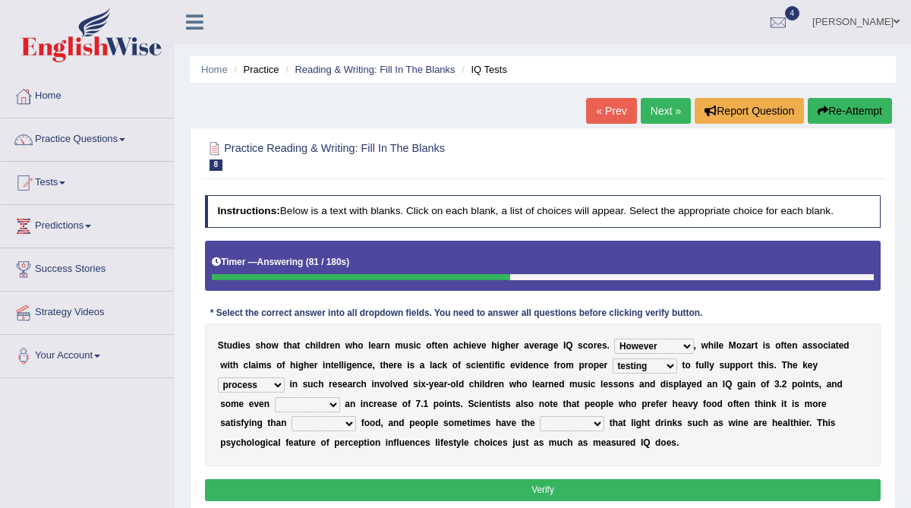
click at [218, 377] on select "process goal implication odd" at bounding box center [251, 384] width 67 height 15
click at [306, 404] on select "exhibited taught learned threatened" at bounding box center [307, 404] width 65 height 15
select select "exhibited"
click at [275, 397] on select "exhibited taught learned threatened" at bounding box center [307, 404] width 65 height 15
click at [291, 421] on select "choosy lighter cushiony spooky" at bounding box center [323, 423] width 64 height 15
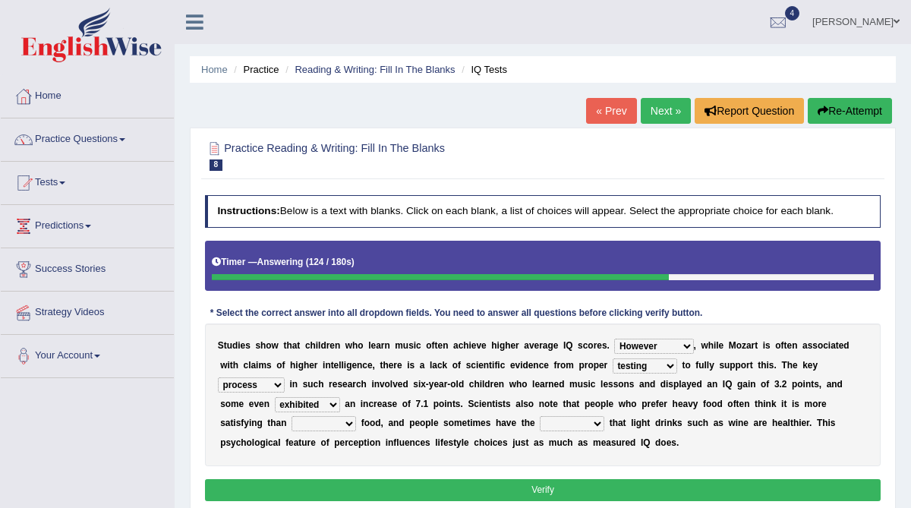
select select "lighter"
click at [291, 416] on select "choosy lighter cushiony spooky" at bounding box center [323, 423] width 64 height 15
click at [539, 423] on select "illusion sight anecdote intention" at bounding box center [571, 423] width 64 height 15
select select "illusion"
click at [539, 416] on select "illusion sight anecdote intention" at bounding box center [571, 423] width 64 height 15
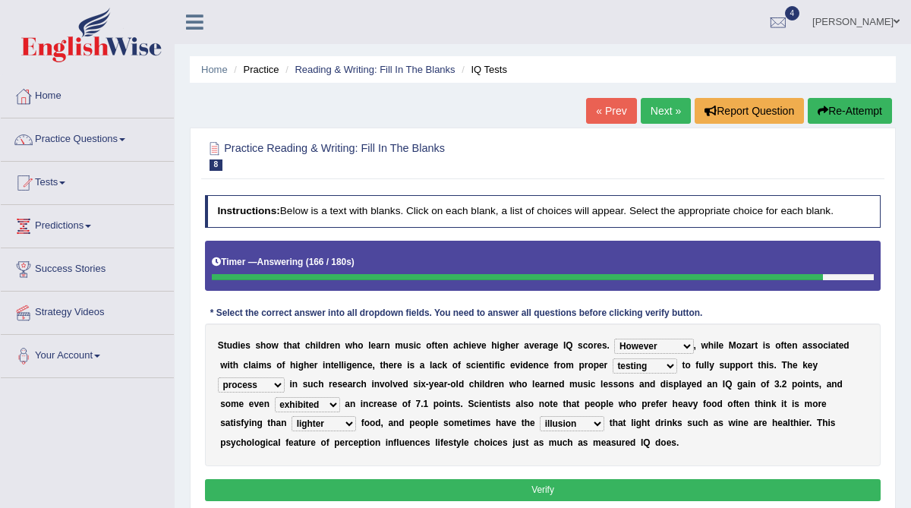
click at [278, 385] on select "process goal implication odd" at bounding box center [251, 384] width 67 height 15
select select "implication"
click at [218, 377] on select "process goal implication odd" at bounding box center [251, 384] width 67 height 15
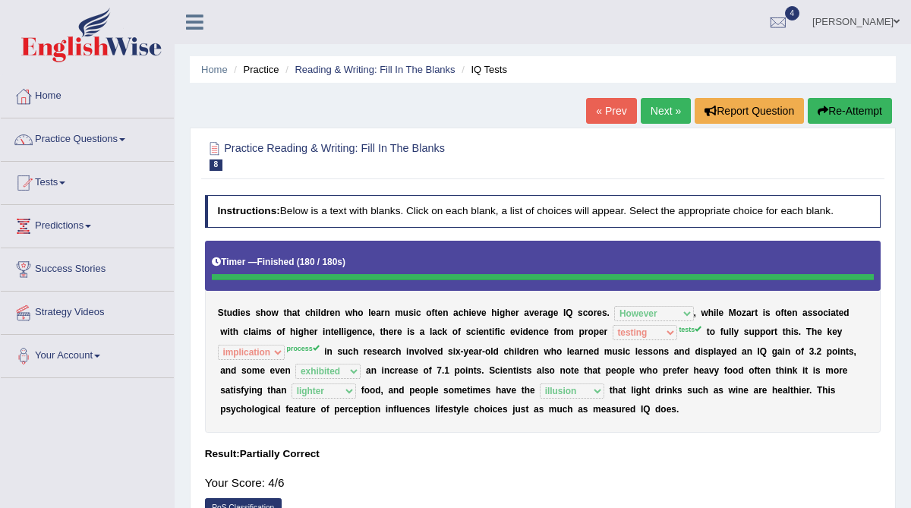
click at [317, 489] on div "Practice Reading & Writing: Fill In The Blanks 8 IQ Tests Instructions: Below i…" at bounding box center [543, 332] width 706 height 410
click at [661, 110] on link "Next »" at bounding box center [665, 111] width 50 height 26
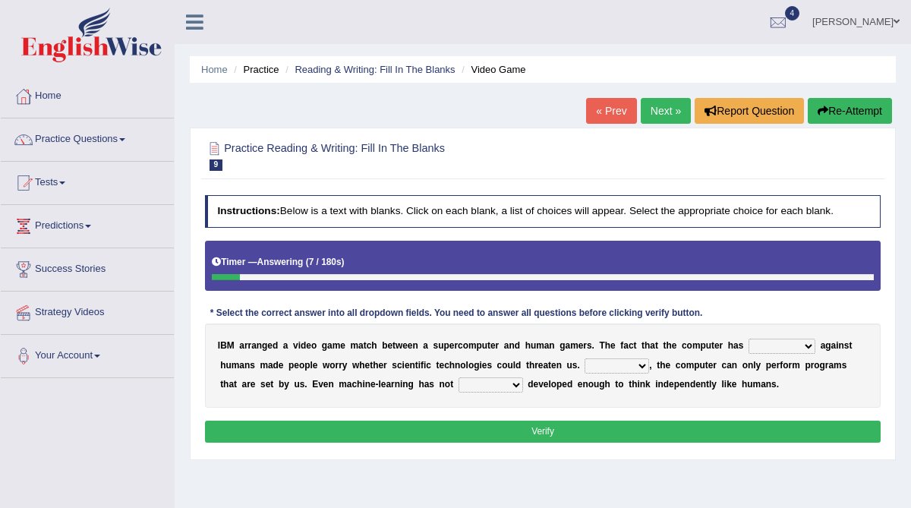
click at [787, 346] on select "competed fought acted challenged" at bounding box center [781, 345] width 67 height 15
select select "competed"
click at [752, 338] on select "competed fought acted challenged" at bounding box center [781, 345] width 67 height 15
click at [632, 363] on select "Moreover However Thus So" at bounding box center [616, 365] width 64 height 15
select select "However"
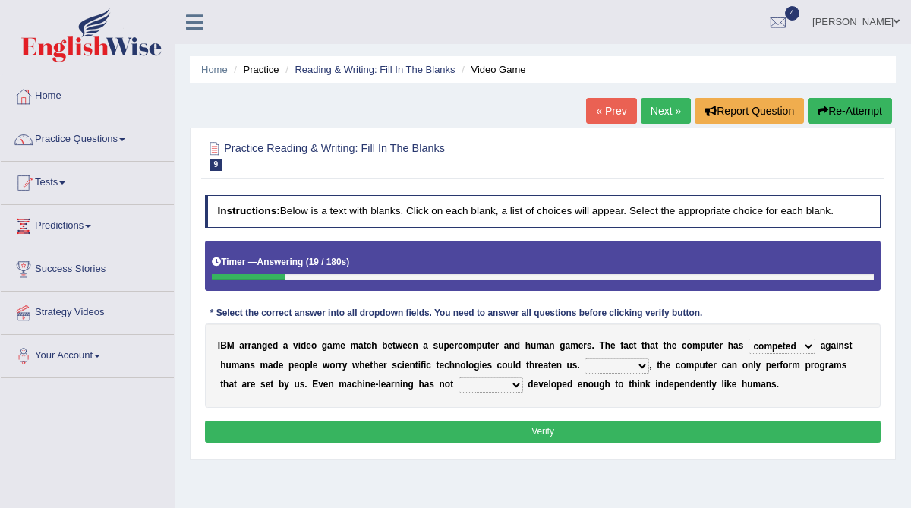
click at [584, 358] on select "Moreover However Thus So" at bounding box center [616, 365] width 64 height 15
click at [507, 383] on select "yet still only just" at bounding box center [490, 384] width 64 height 15
select select "yet"
click at [458, 377] on select "yet still only just" at bounding box center [490, 384] width 64 height 15
click at [481, 429] on button "Verify" at bounding box center [543, 431] width 676 height 22
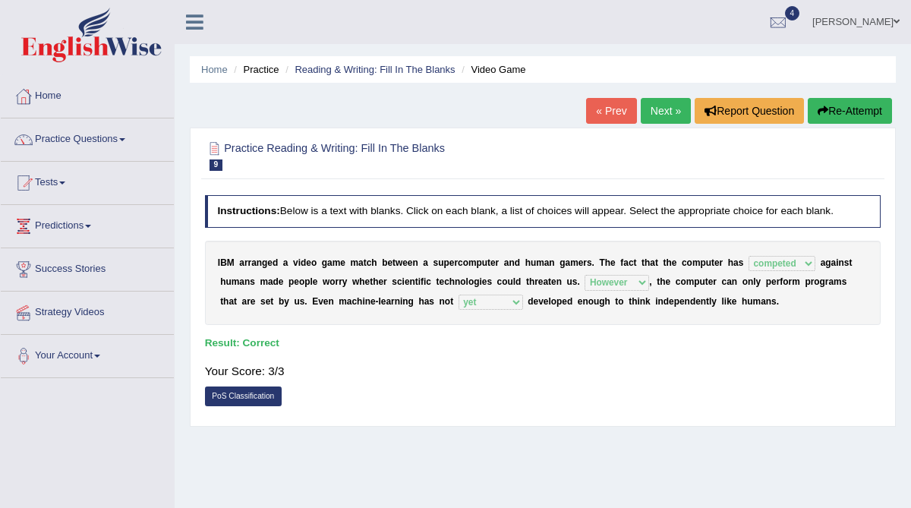
click at [662, 116] on link "Next »" at bounding box center [665, 111] width 50 height 26
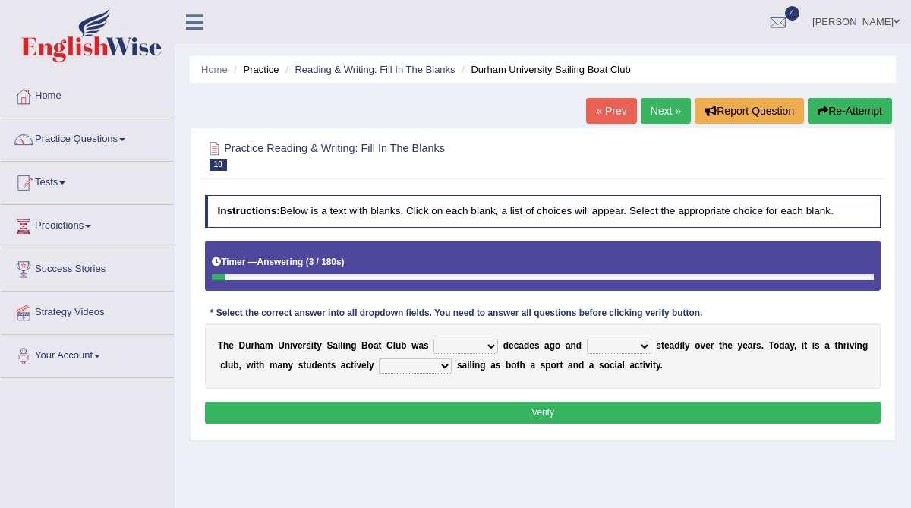
click at [489, 348] on select "found fund founded find" at bounding box center [465, 345] width 64 height 15
select select "founded"
click at [433, 338] on select "found fund founded find" at bounding box center [465, 345] width 64 height 15
click at [634, 348] on select "grow growing has grown grown" at bounding box center [619, 345] width 64 height 15
click at [587, 338] on select "grow growing has grown grown" at bounding box center [619, 345] width 64 height 15
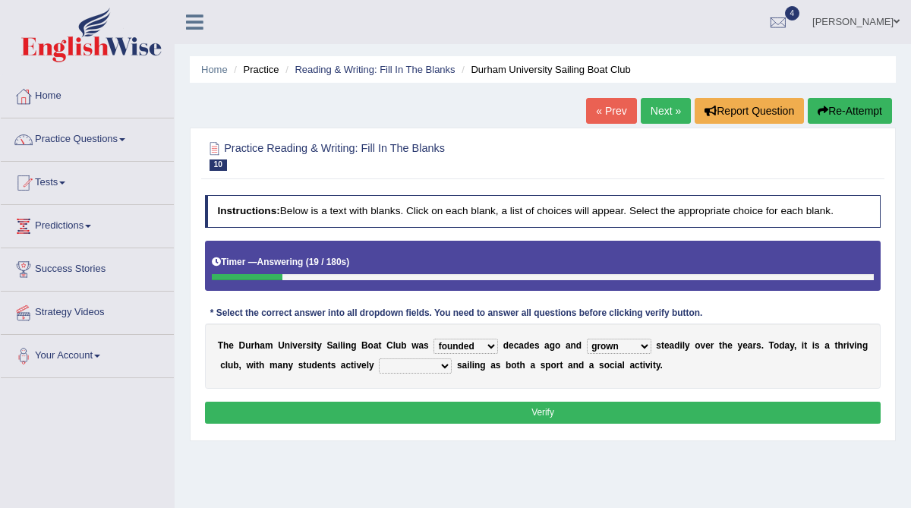
click at [646, 348] on select "grow growing has grown grown" at bounding box center [619, 345] width 64 height 15
select select "growing"
click at [587, 338] on select "grow growing has grown grown" at bounding box center [619, 345] width 64 height 15
click at [435, 366] on select "enjoy enjoyed are enjoying enjoying" at bounding box center [415, 365] width 73 height 15
select select "enjoy"
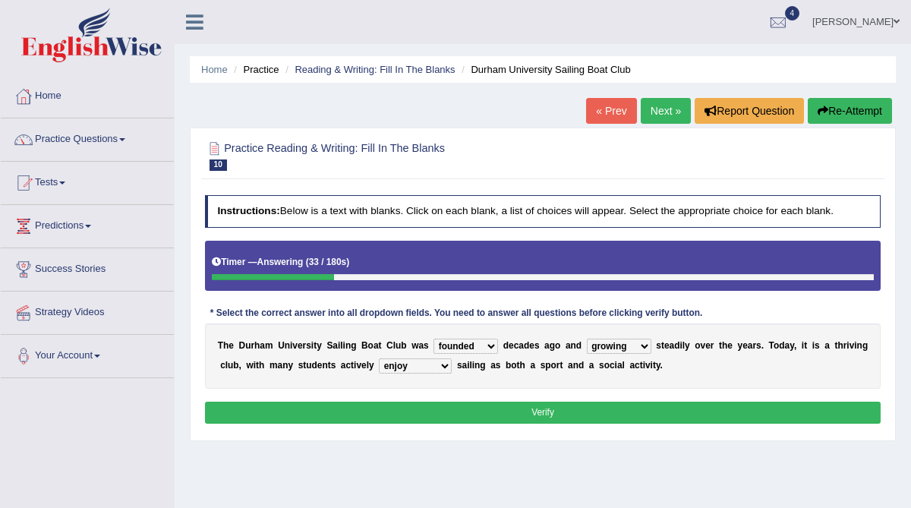
click at [379, 358] on select "enjoy enjoyed are enjoying enjoying" at bounding box center [415, 365] width 73 height 15
click at [435, 409] on button "Verify" at bounding box center [543, 412] width 676 height 22
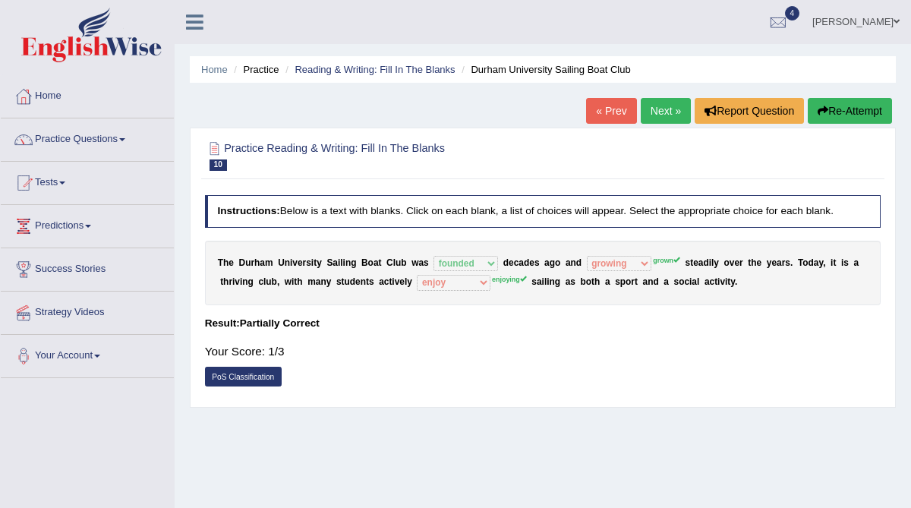
click at [654, 115] on link "Next »" at bounding box center [665, 111] width 50 height 26
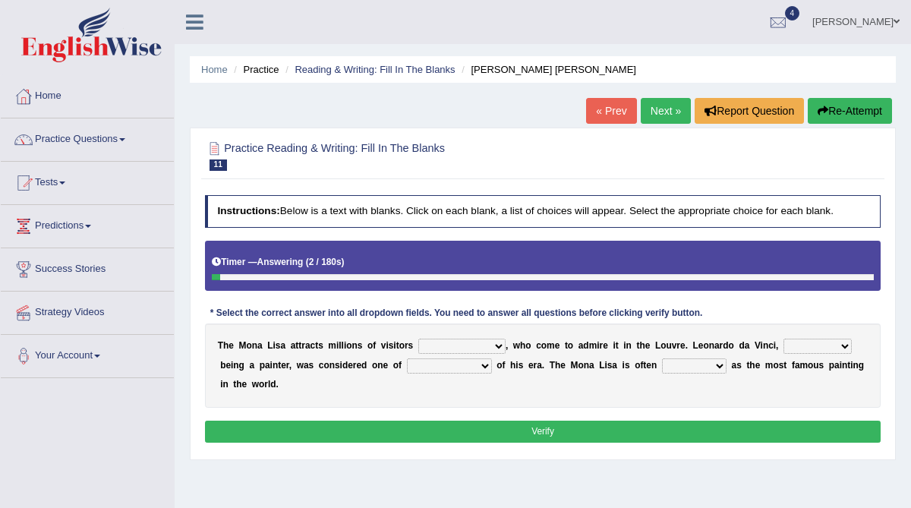
click at [495, 346] on select "around the year the all year all year round per year" at bounding box center [461, 345] width 87 height 15
select select "all year round"
click at [418, 338] on select "around the year the all year all year round per year" at bounding box center [461, 345] width 87 height 15
click at [837, 345] on select "rather than as much as as well as as long as" at bounding box center [817, 345] width 68 height 15
select select "rather than"
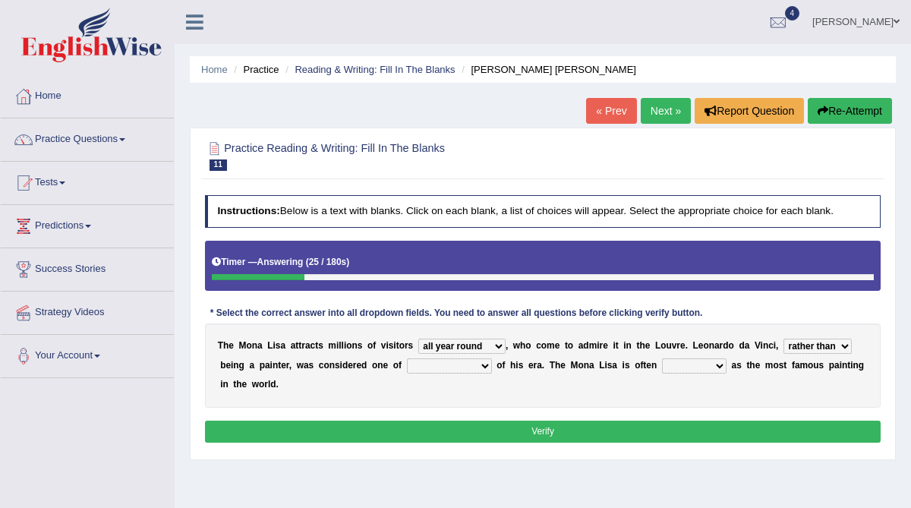
click at [783, 338] on select "rather than as much as as well as as long as" at bounding box center [817, 345] width 68 height 15
click at [483, 363] on select "better artists artist the better artist the best artists" at bounding box center [449, 365] width 85 height 15
select select "the best artists"
click at [407, 358] on select "better artists artist the better artist the best artists" at bounding box center [449, 365] width 85 height 15
click at [709, 365] on select "classified suggested predicted described" at bounding box center [694, 365] width 64 height 15
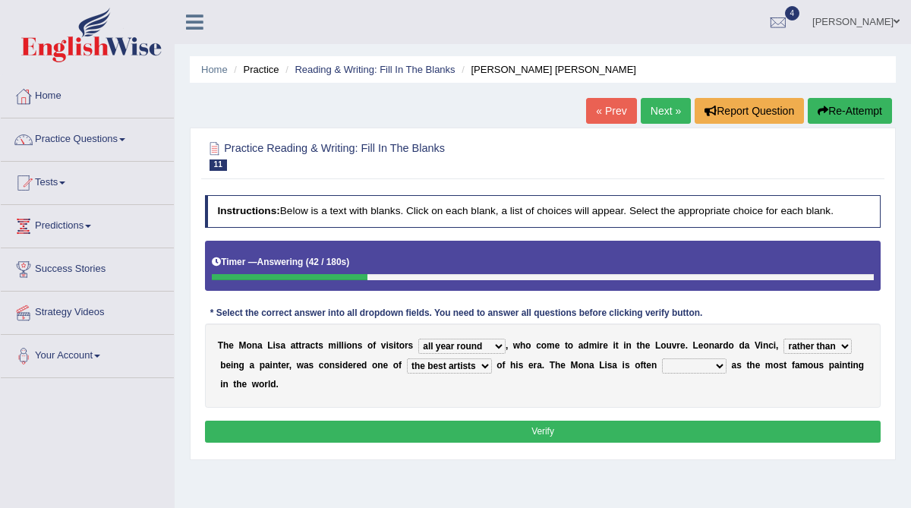
select select "classified"
click at [662, 358] on select "classified suggested predicted described" at bounding box center [694, 365] width 64 height 15
click at [828, 345] on select "rather than as much as as well as as long as" at bounding box center [817, 345] width 68 height 15
select select "as well as"
click at [783, 338] on select "rather than as much as as well as as long as" at bounding box center [817, 345] width 68 height 15
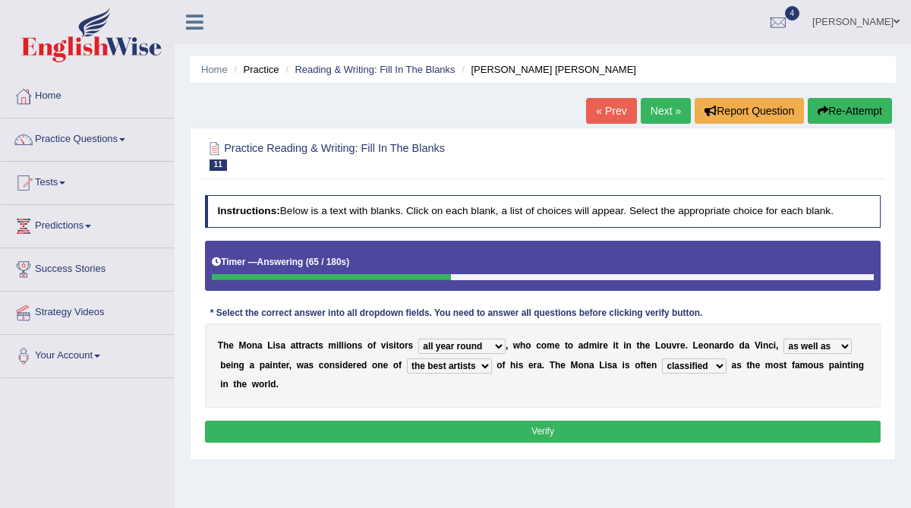
click at [754, 427] on button "Verify" at bounding box center [543, 431] width 676 height 22
